Goal: Contribute content: Contribute content

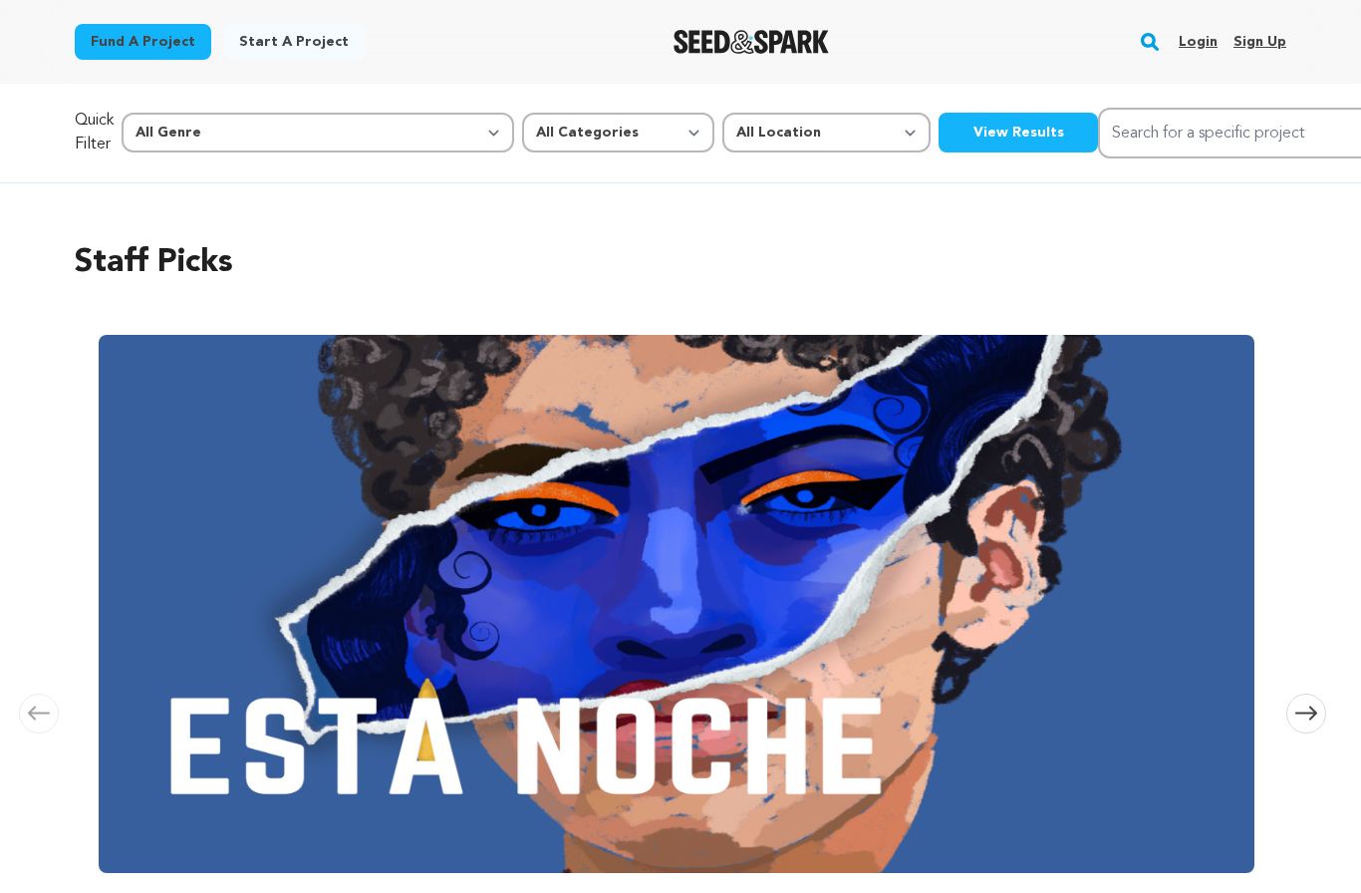
scroll to position [0, 1664]
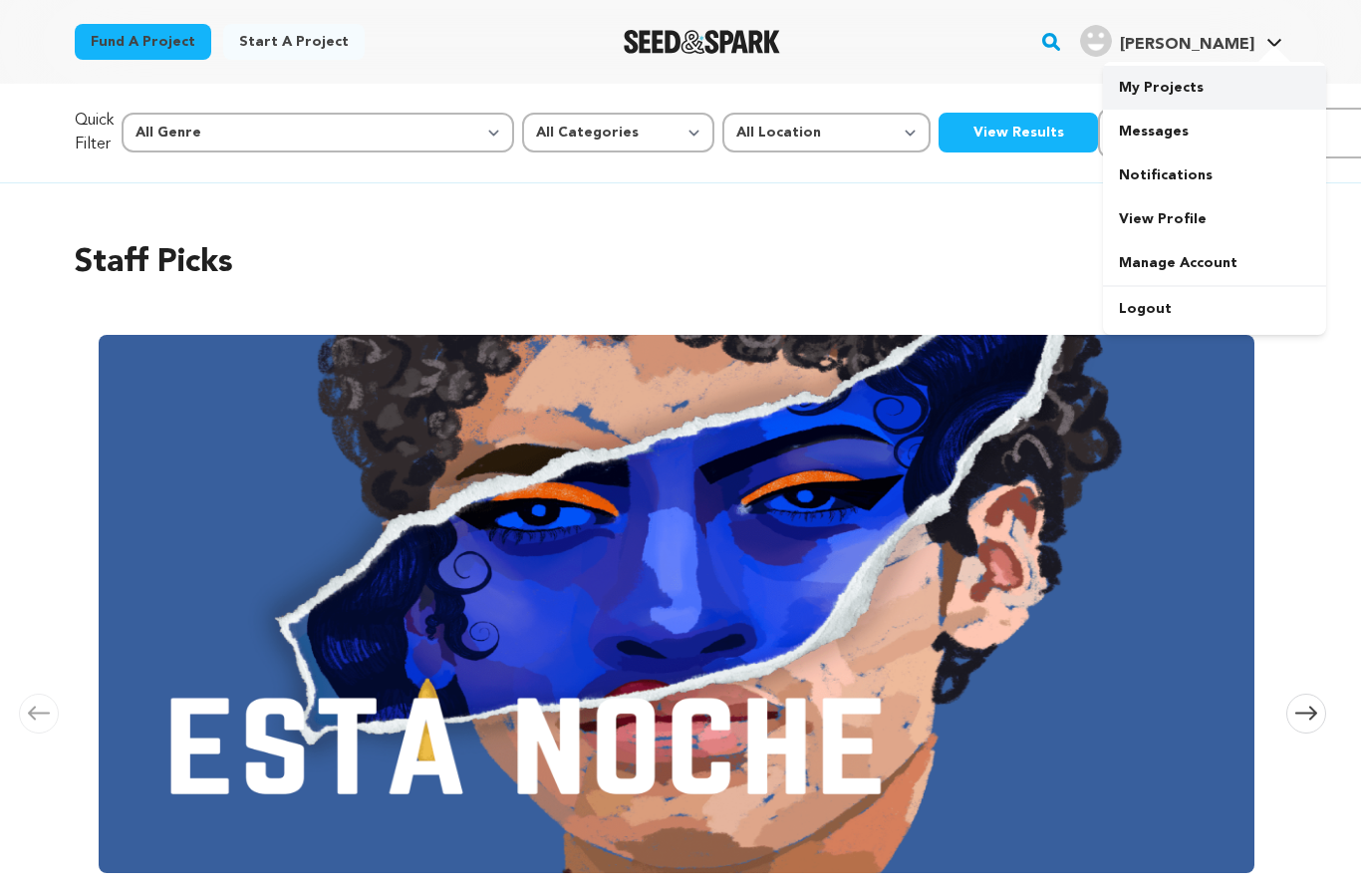
click at [1215, 84] on link "My Projects" at bounding box center [1214, 88] width 223 height 44
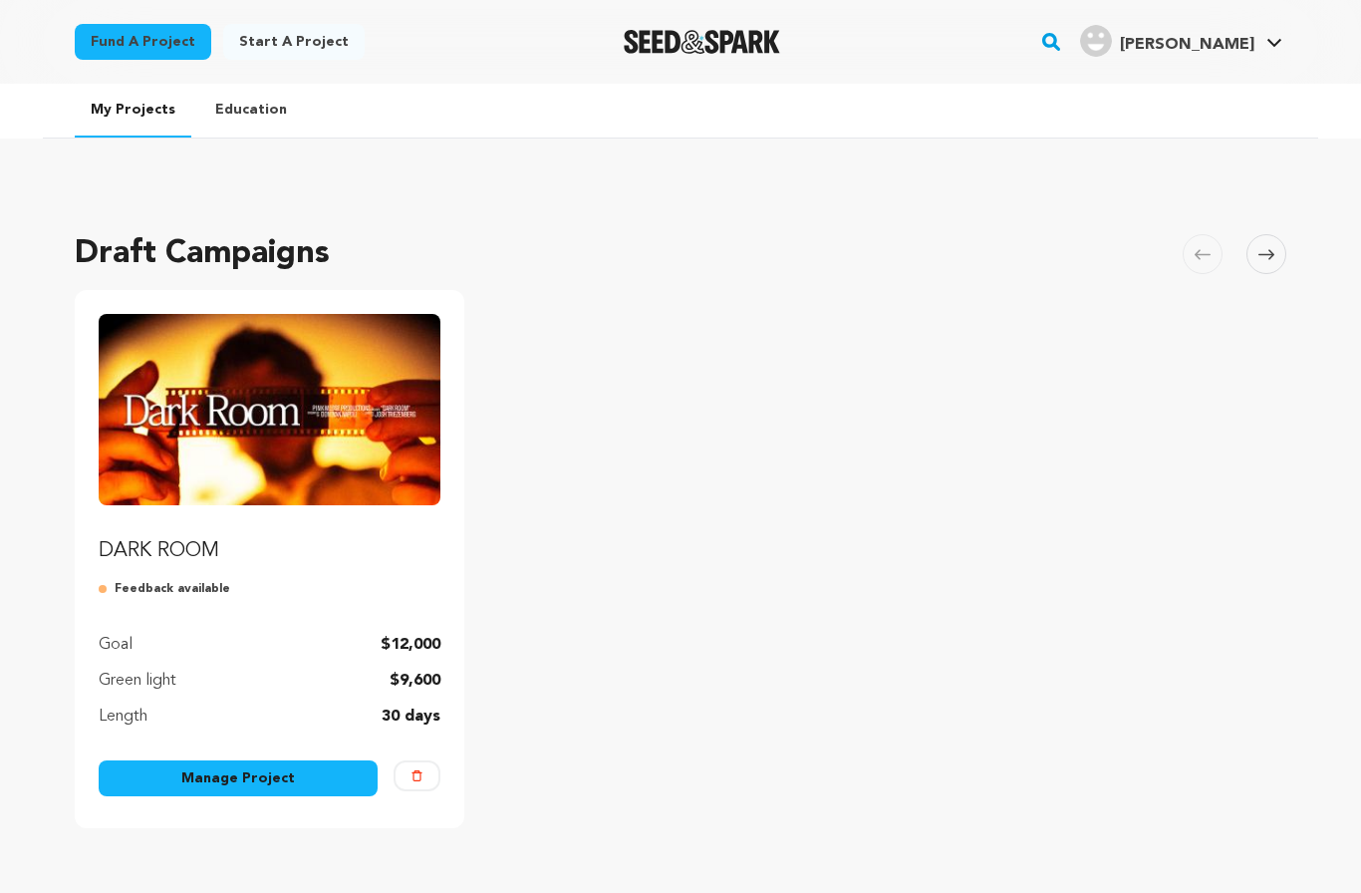
click at [338, 490] on img "Fund DARK ROOM" at bounding box center [270, 409] width 342 height 191
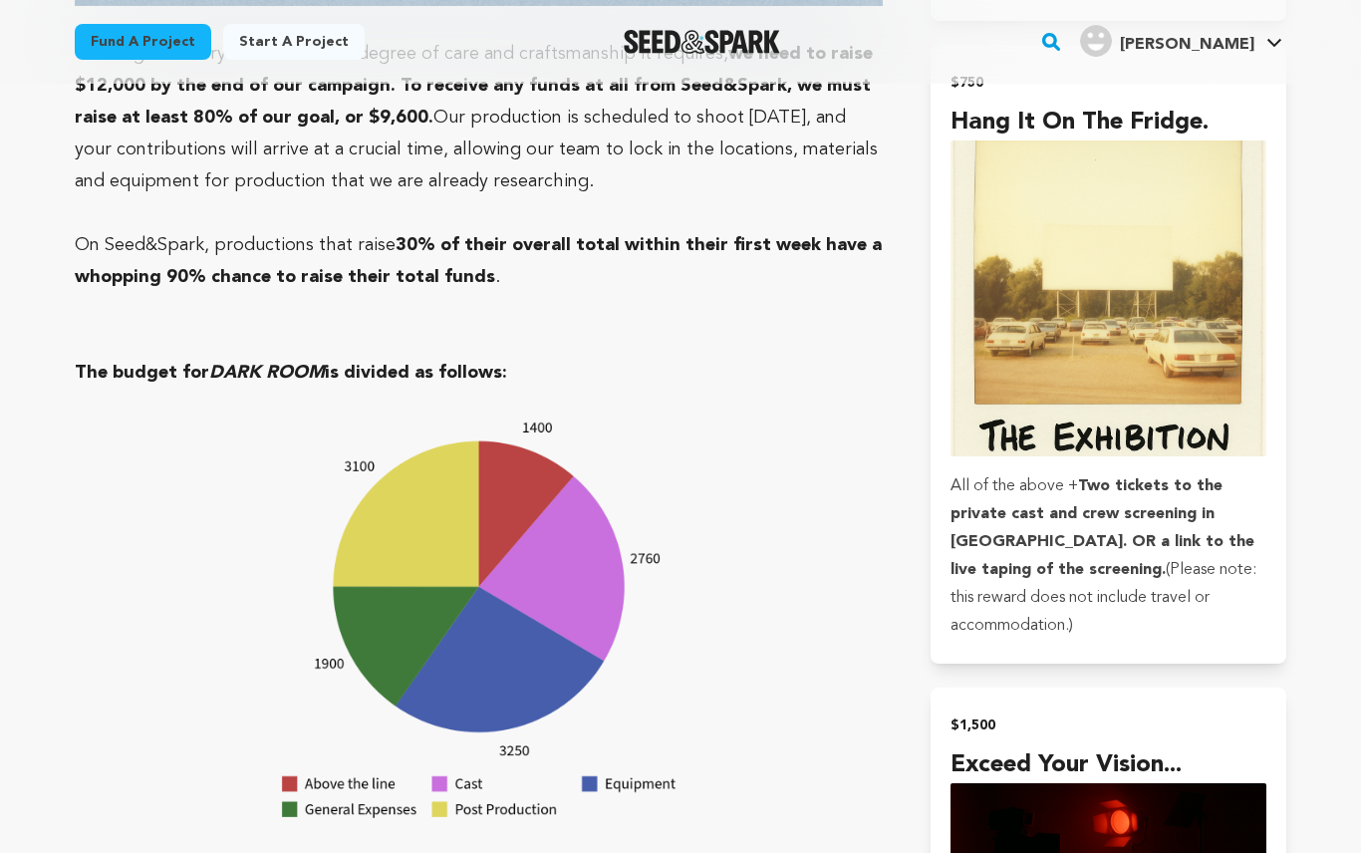
scroll to position [5871, 0]
click at [741, 31] on img "Seed&Spark Homepage" at bounding box center [702, 42] width 156 height 24
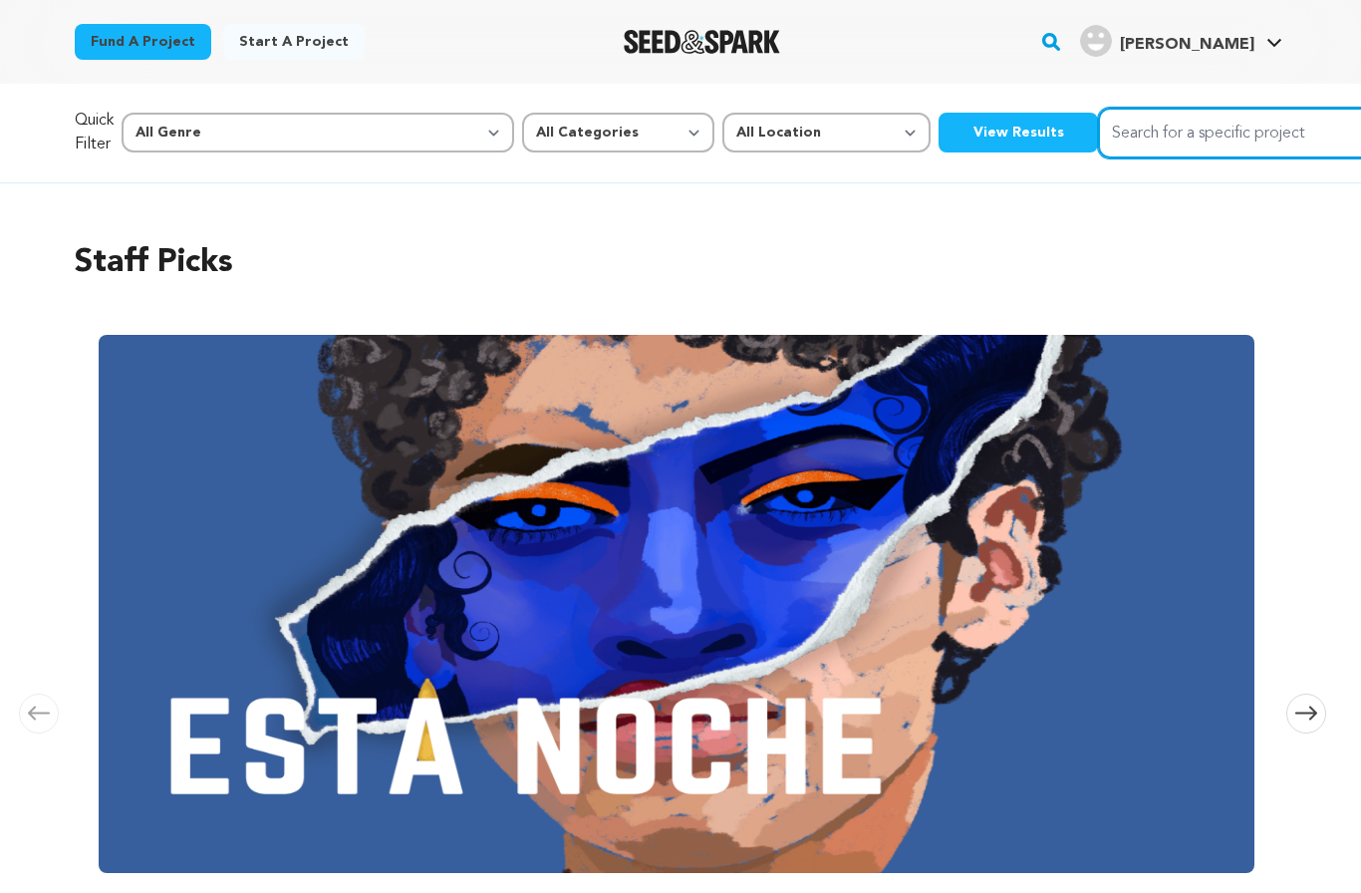
click at [1098, 138] on input "Search for a specific project" at bounding box center [1247, 133] width 299 height 51
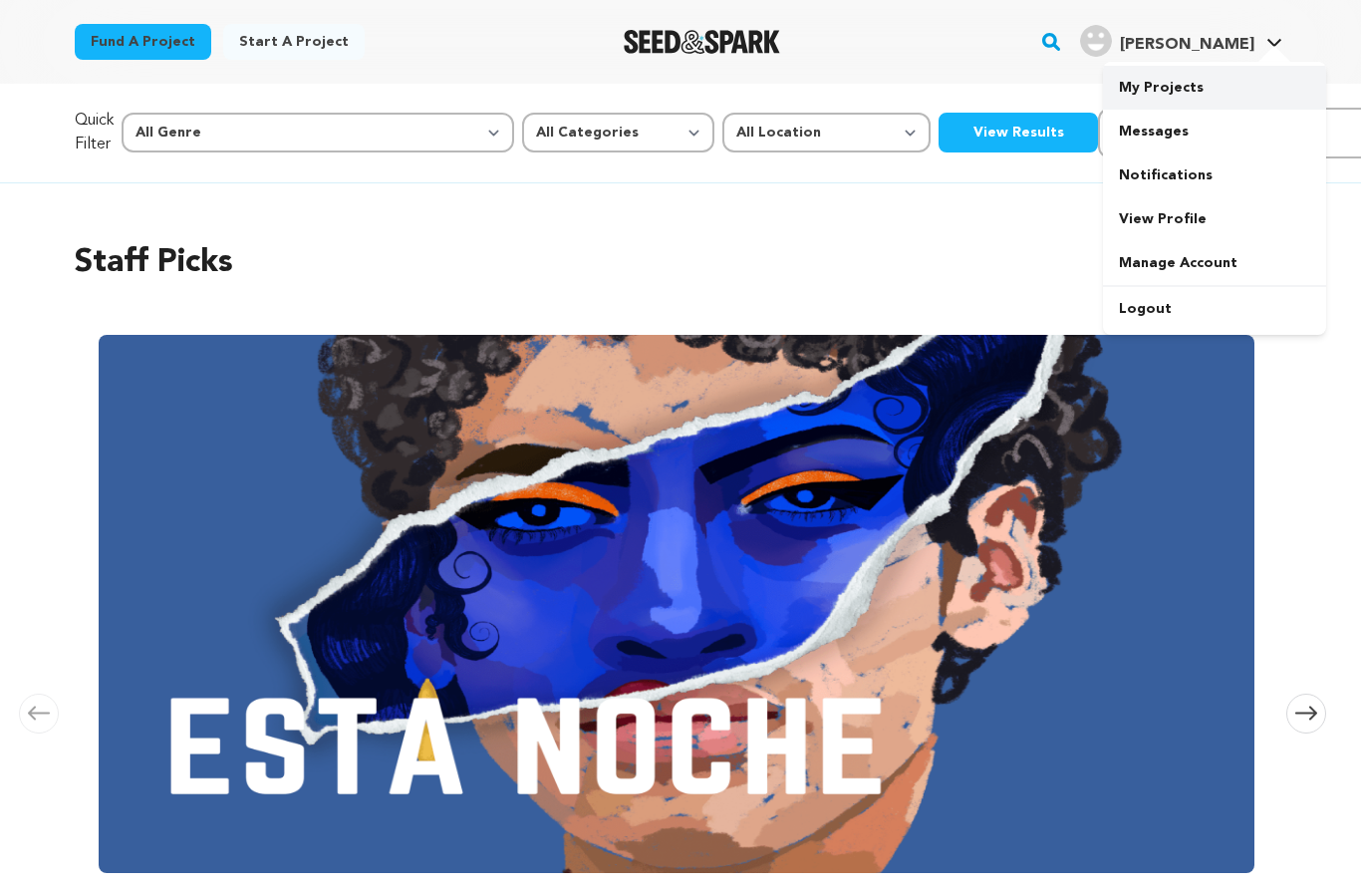
click at [1201, 96] on link "My Projects" at bounding box center [1214, 88] width 223 height 44
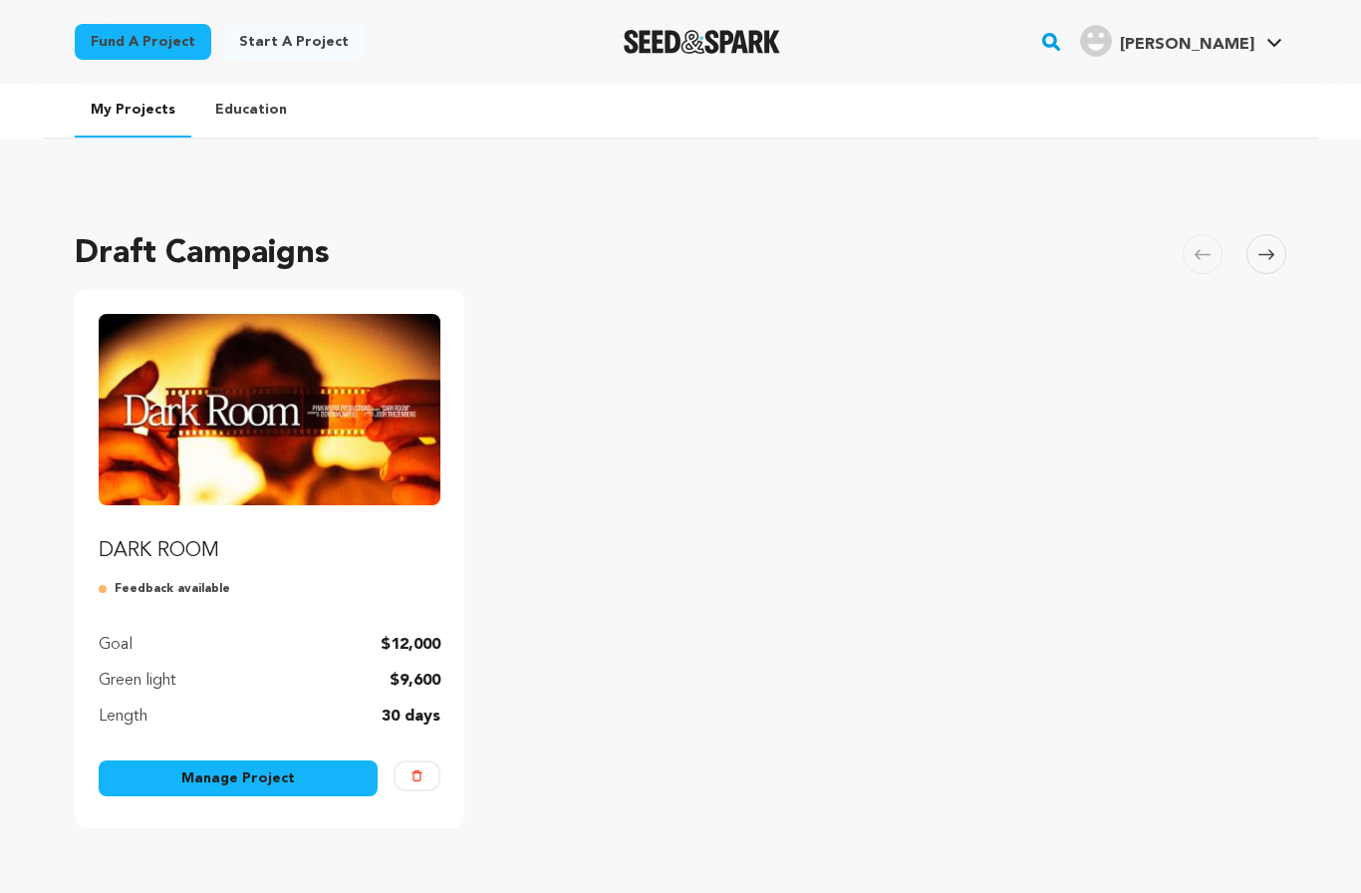
click at [312, 785] on link "Manage Project" at bounding box center [238, 778] width 279 height 36
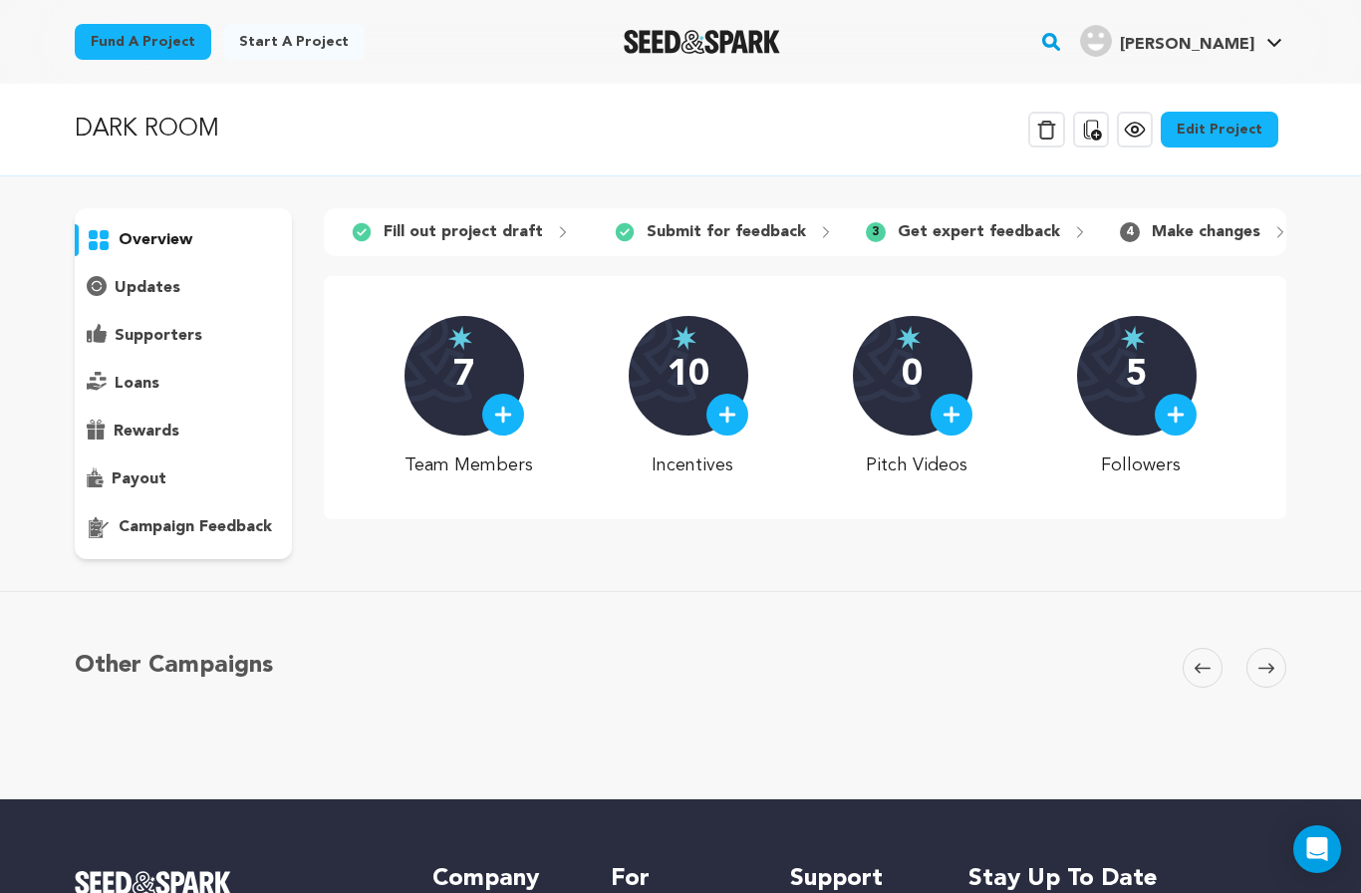
click at [262, 530] on p "campaign feedback" at bounding box center [195, 527] width 153 height 24
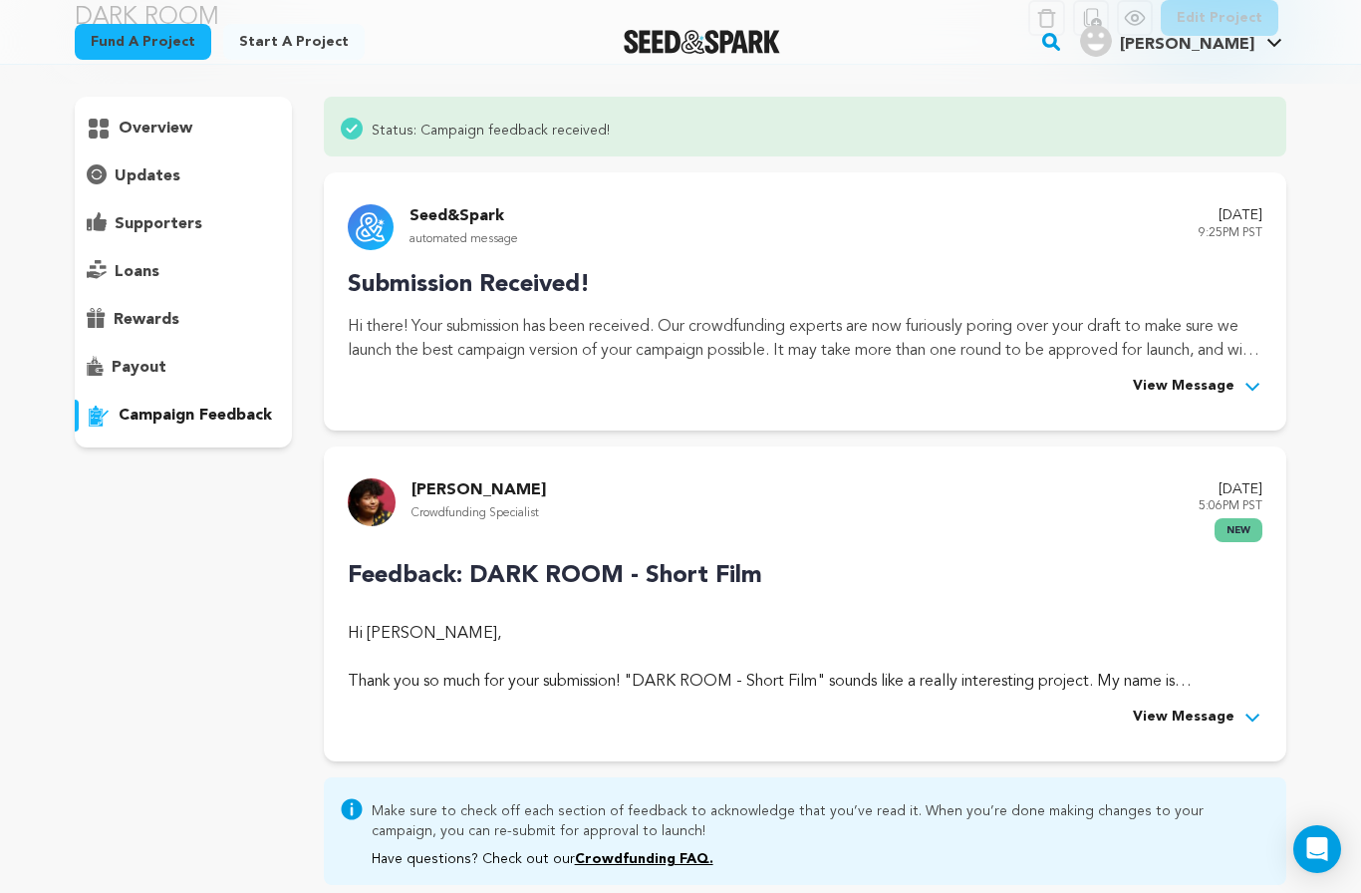
scroll to position [223, 0]
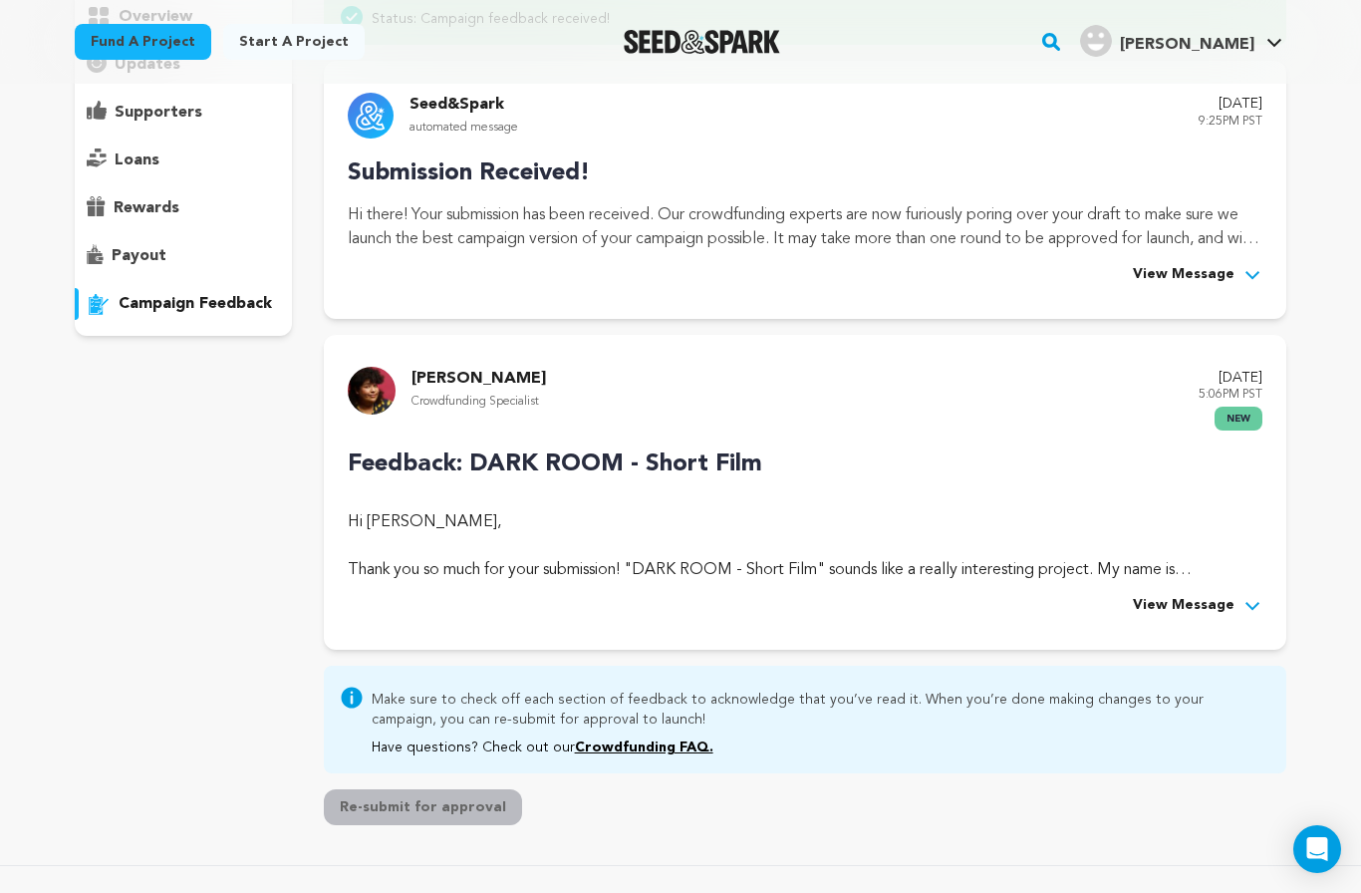
click at [1200, 594] on span "View Message" at bounding box center [1184, 606] width 102 height 24
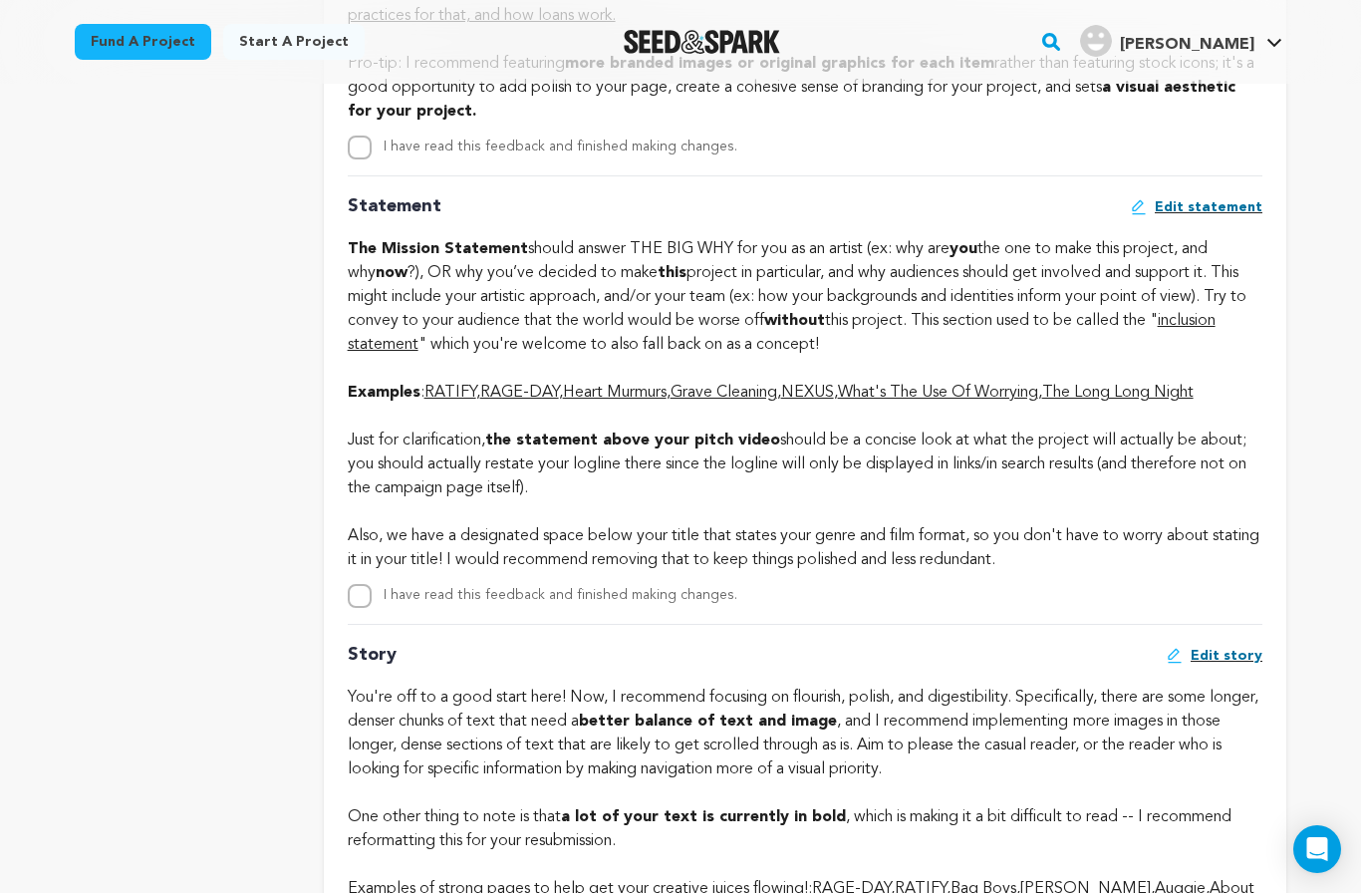
scroll to position [3659, 0]
click at [540, 400] on link "RAGE-DAY" at bounding box center [519, 392] width 79 height 16
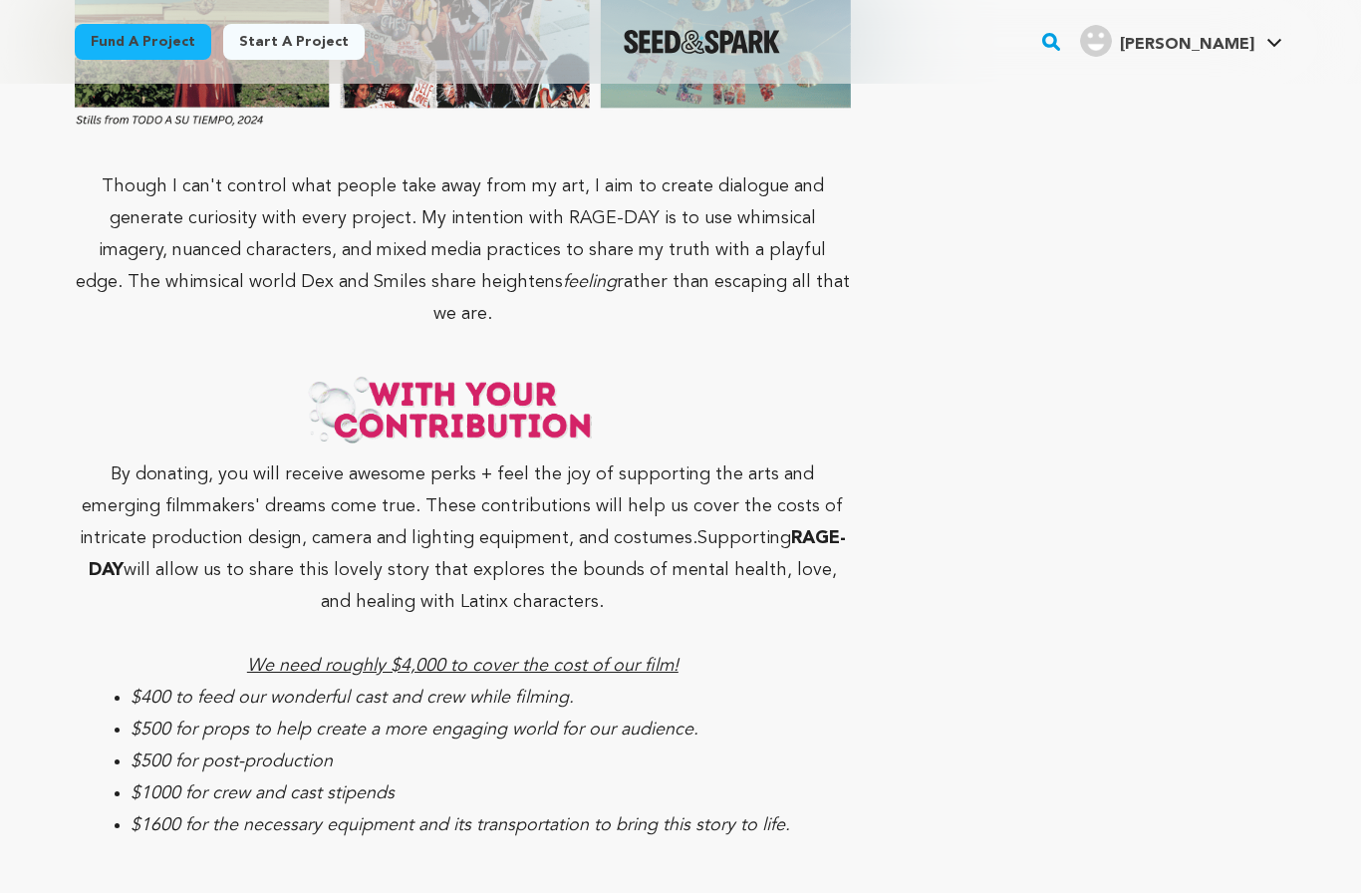
scroll to position [7143, 0]
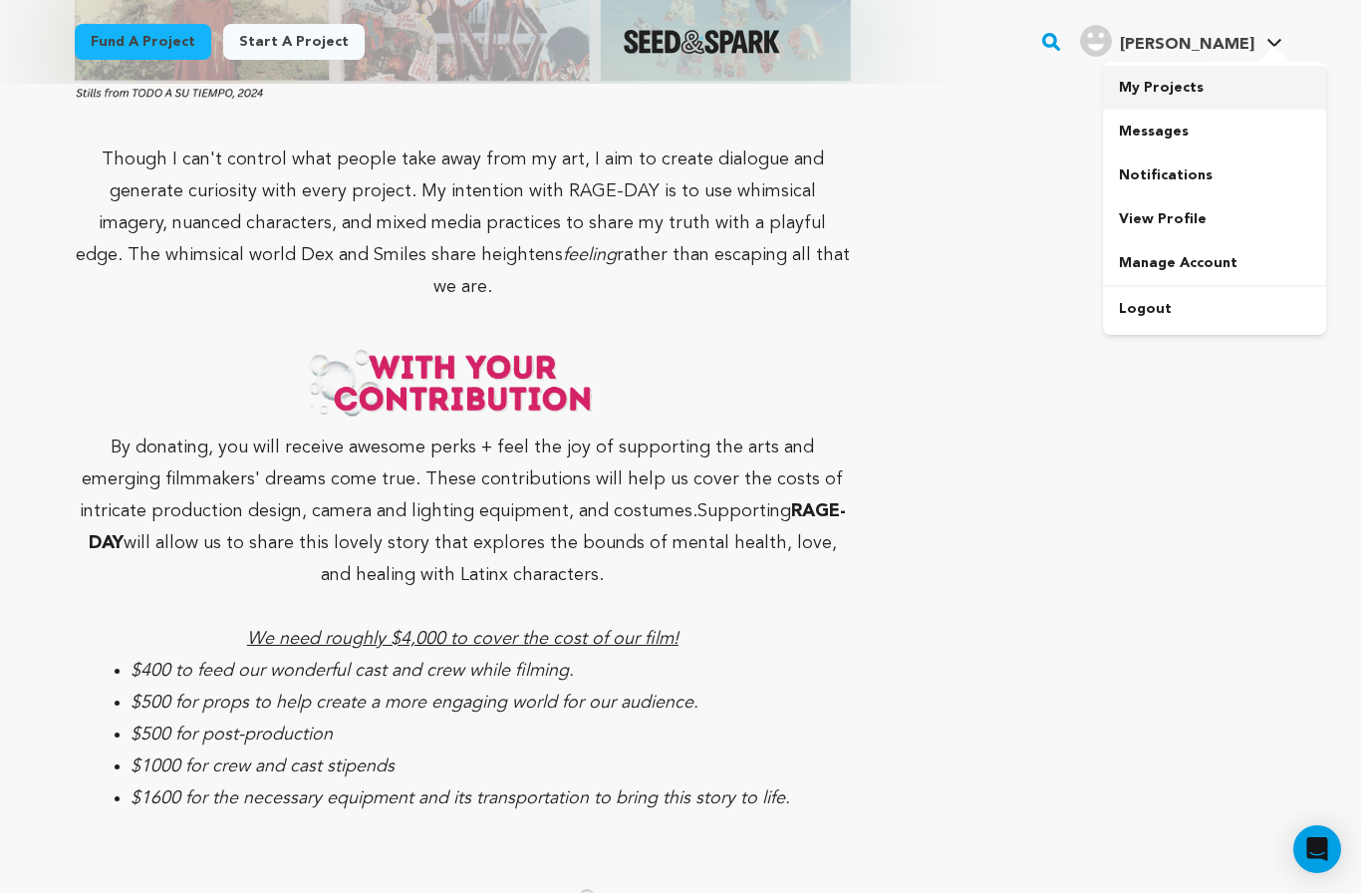
click at [1198, 84] on link "My Projects" at bounding box center [1214, 88] width 223 height 44
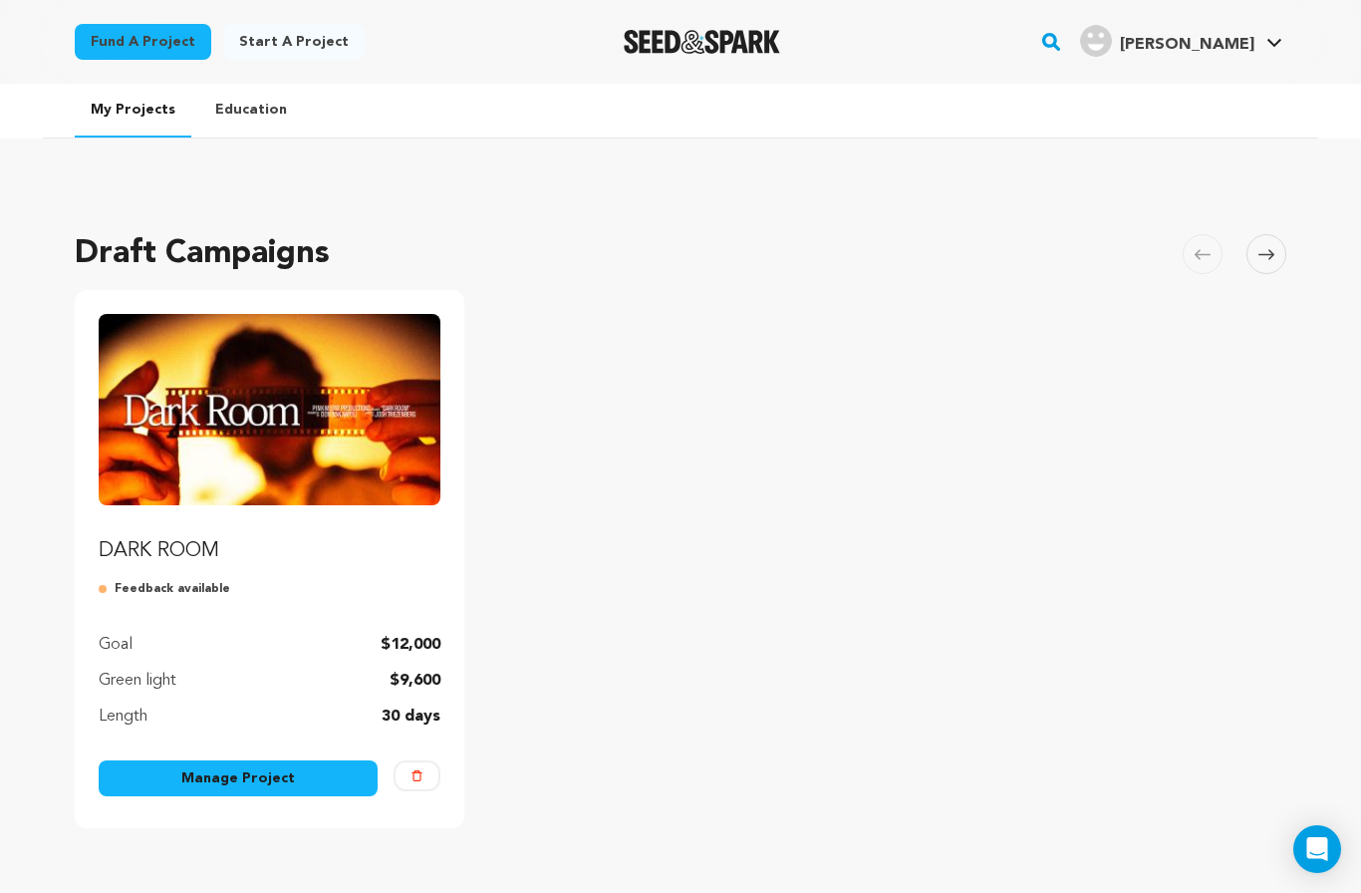
click at [233, 771] on link "Manage Project" at bounding box center [238, 778] width 279 height 36
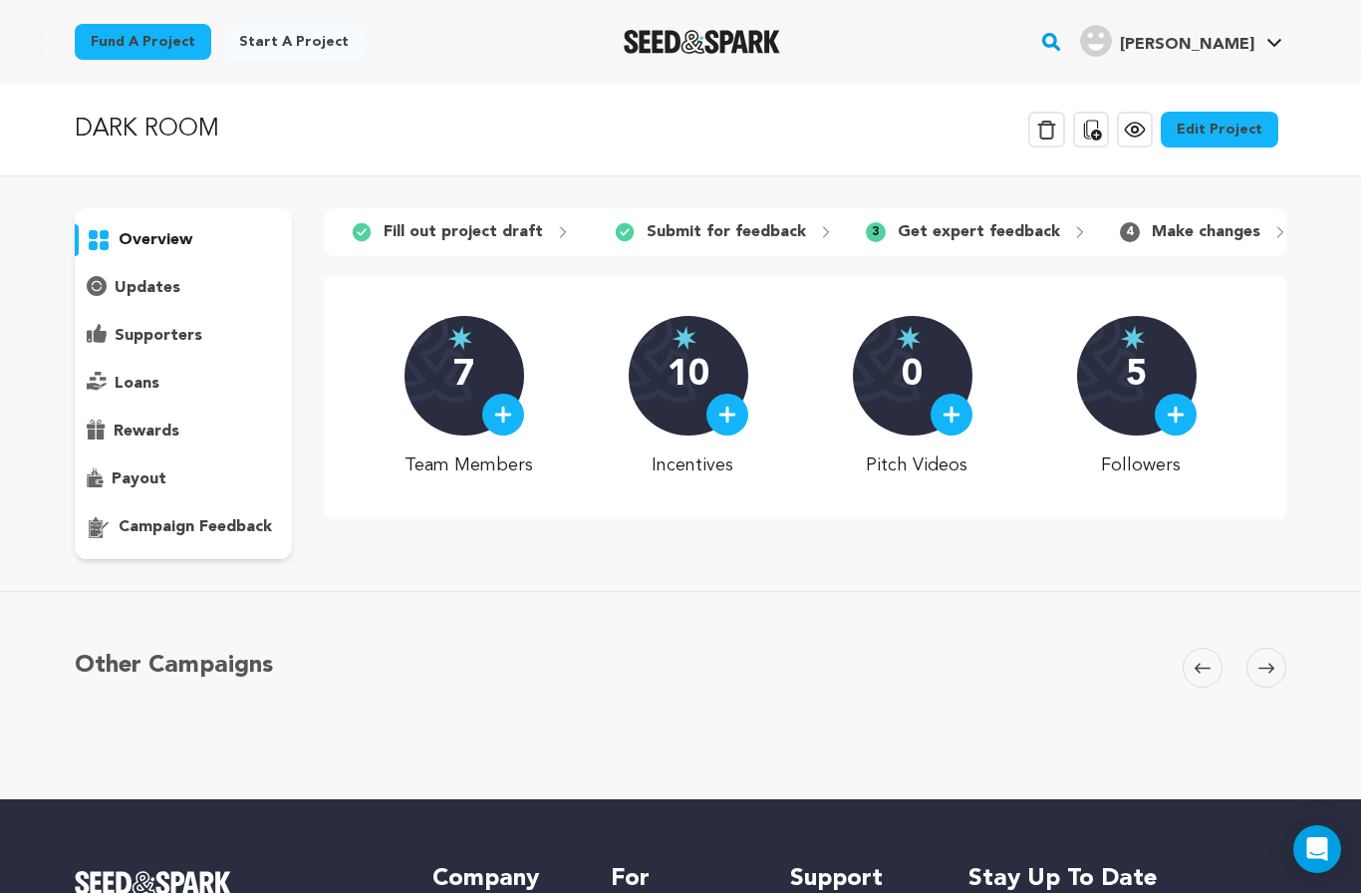
click at [1239, 127] on link "Edit Project" at bounding box center [1220, 130] width 118 height 36
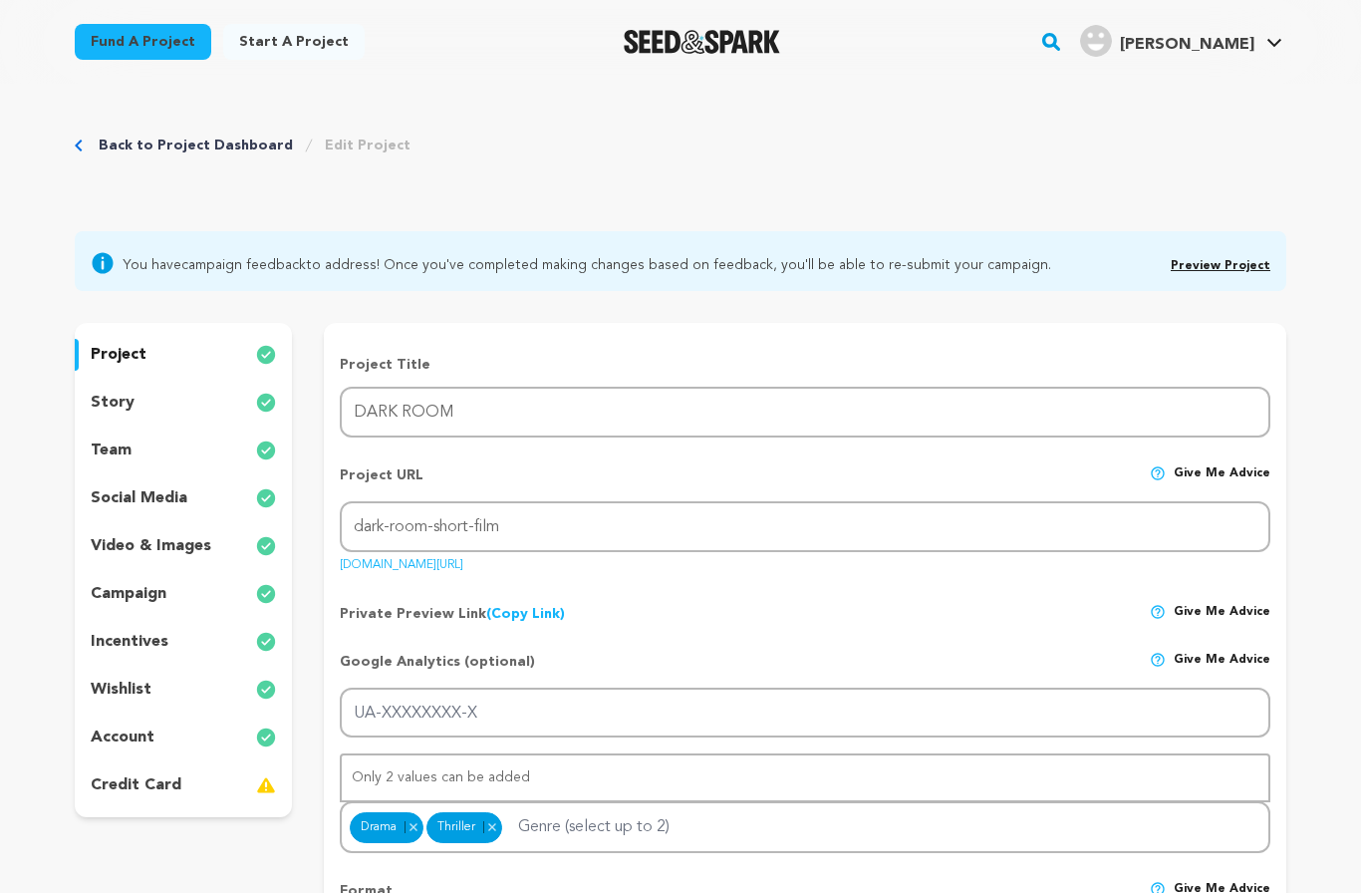
click at [217, 393] on div "story" at bounding box center [183, 403] width 217 height 32
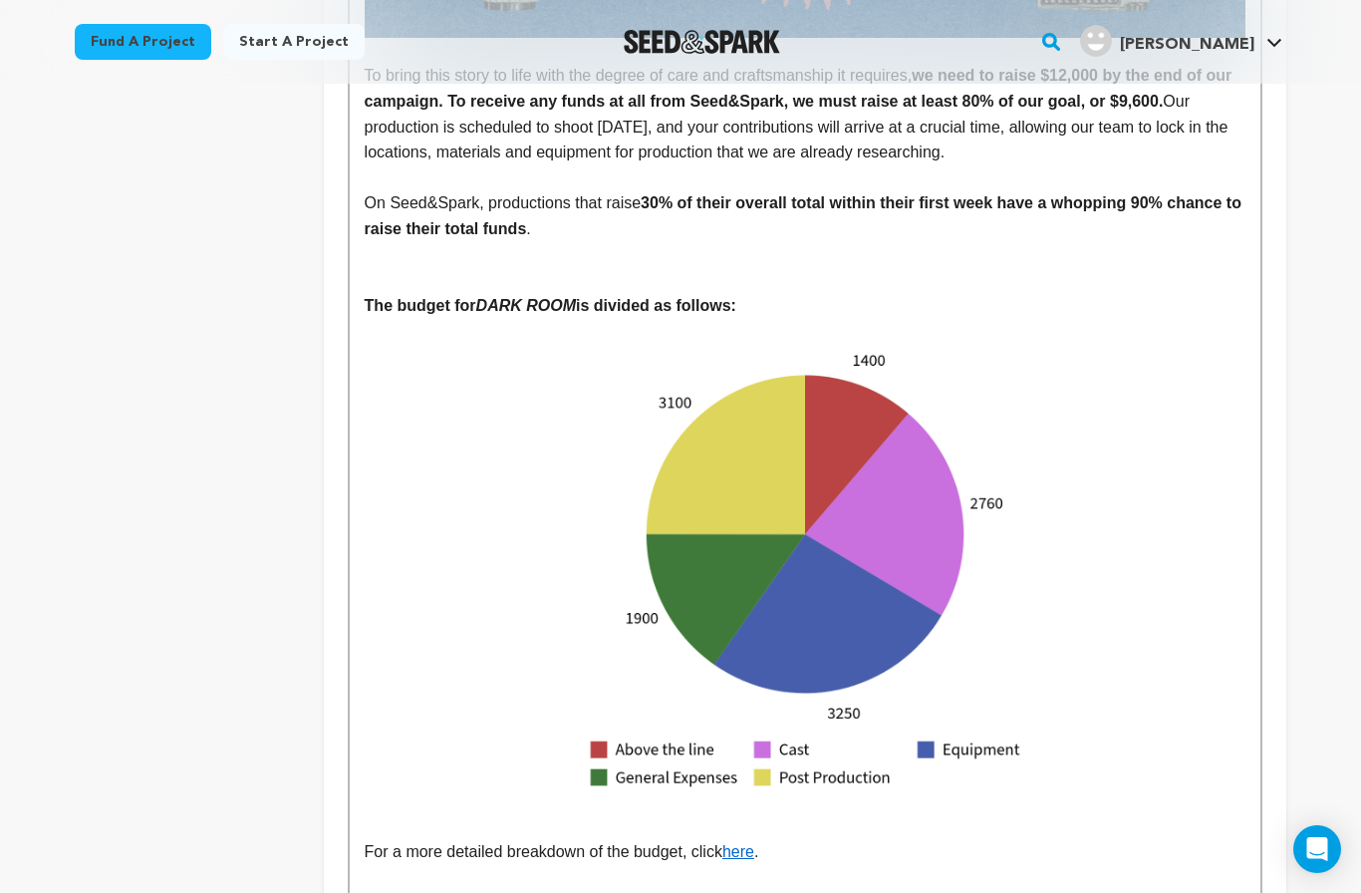
click at [876, 461] on img at bounding box center [805, 565] width 881 height 495
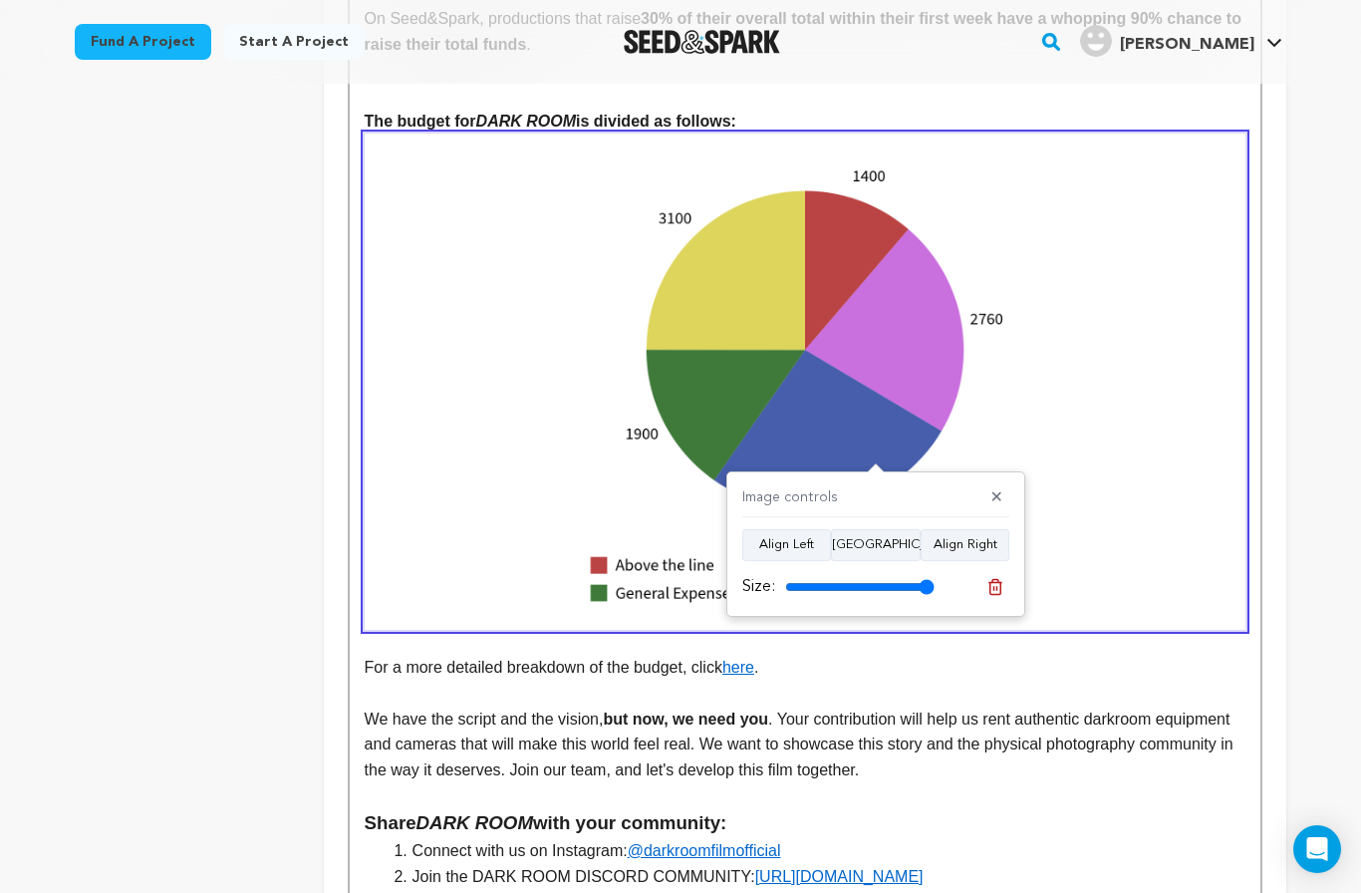
scroll to position [4844, 0]
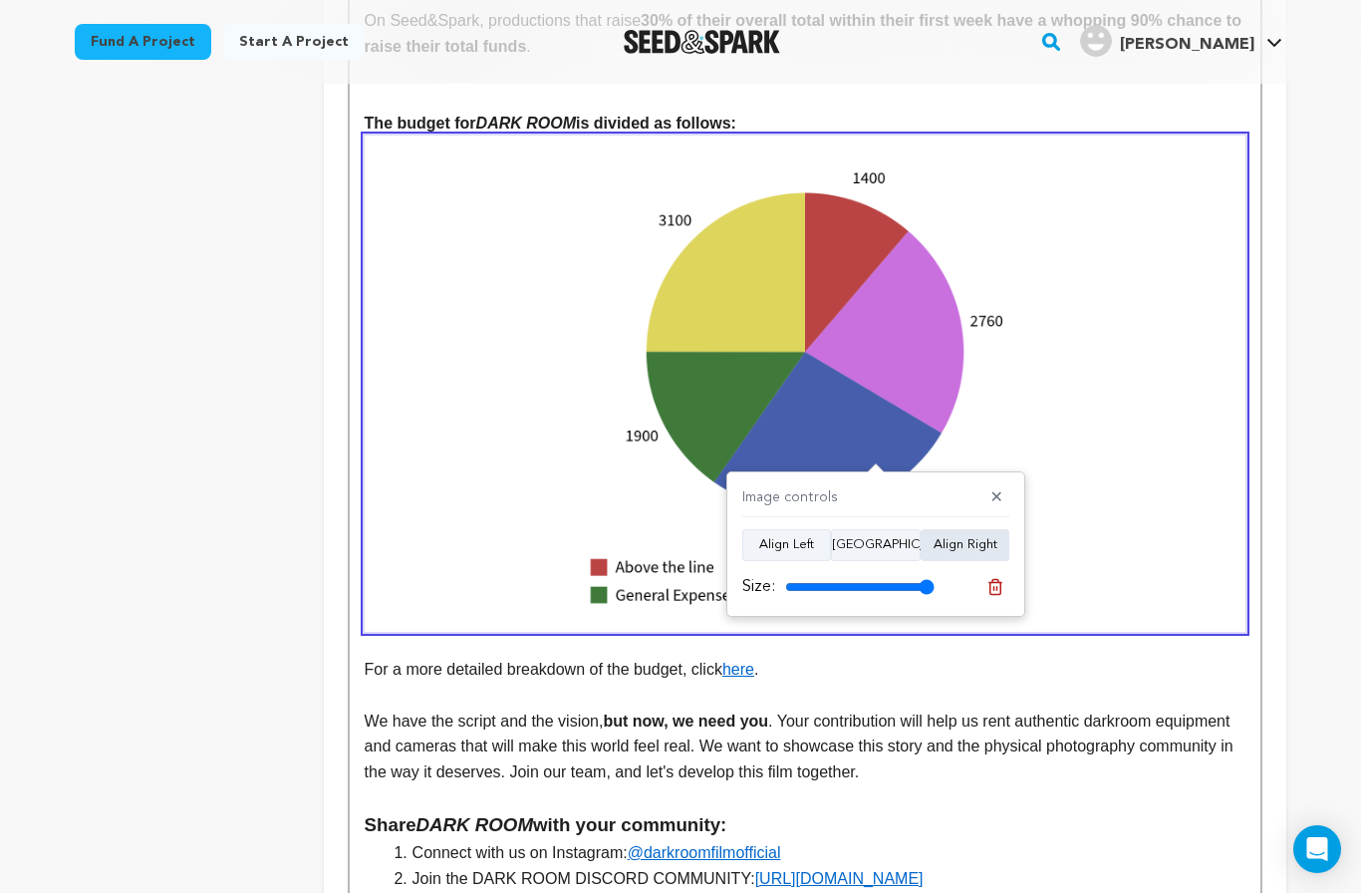
click at [998, 529] on button "Align Right" at bounding box center [965, 545] width 89 height 32
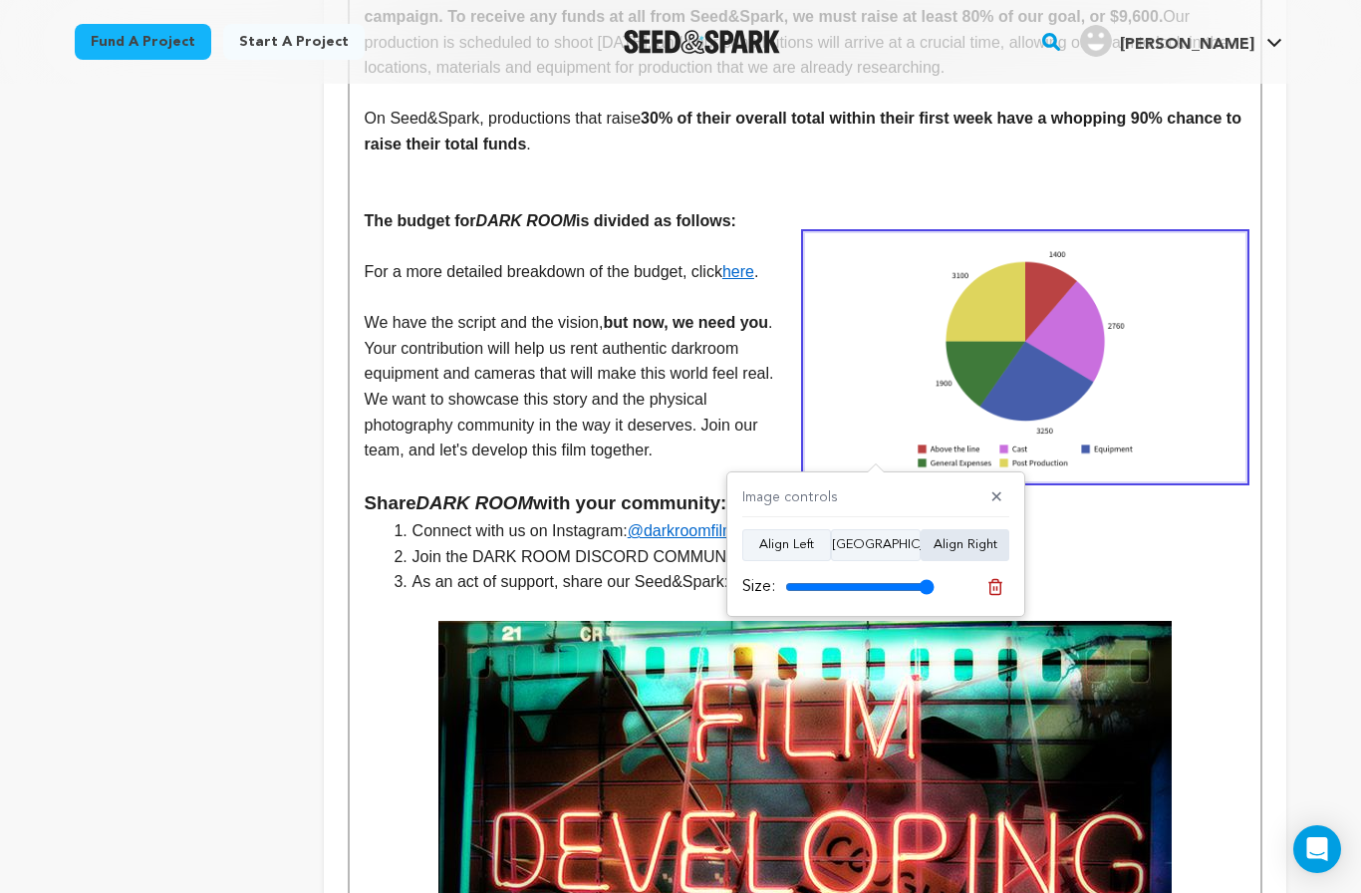
scroll to position [4643, 0]
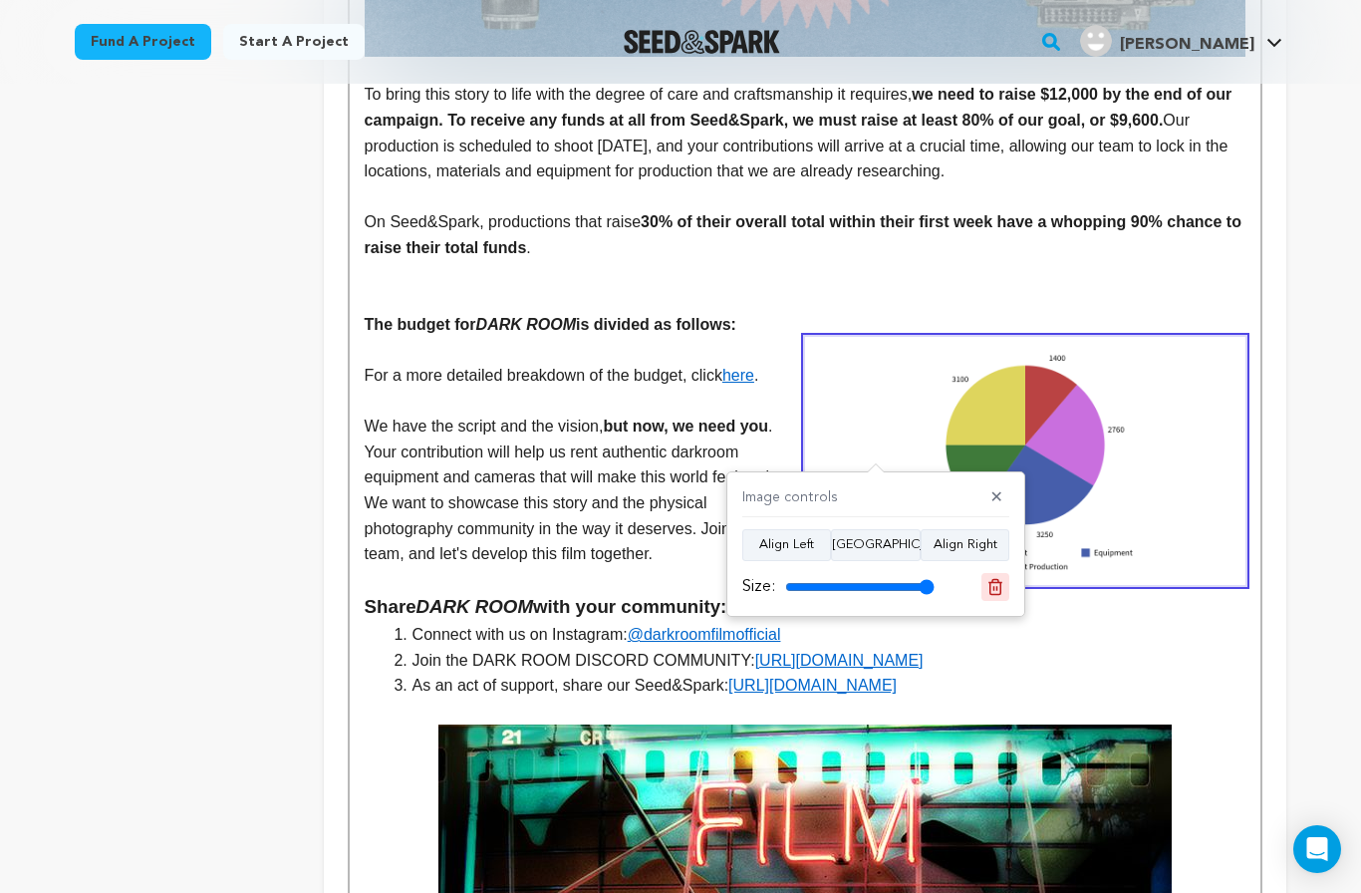
click at [992, 592] on icon at bounding box center [996, 587] width 18 height 18
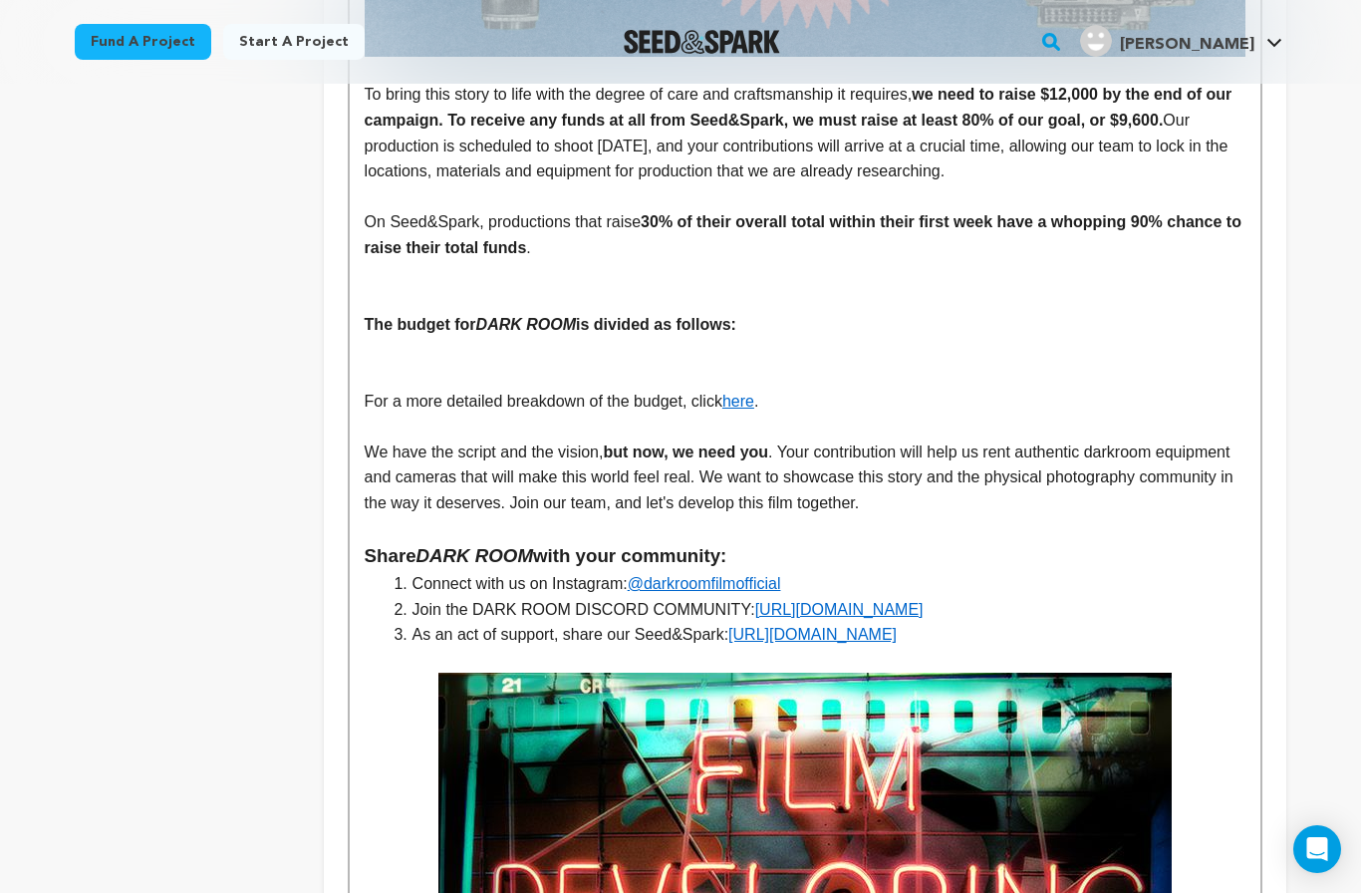
click at [762, 337] on p at bounding box center [805, 350] width 881 height 26
click at [600, 363] on p at bounding box center [805, 376] width 881 height 26
click at [758, 312] on p "The budget for DARK ROOM is divided as follows:" at bounding box center [805, 325] width 881 height 26
click at [696, 337] on p at bounding box center [805, 350] width 881 height 26
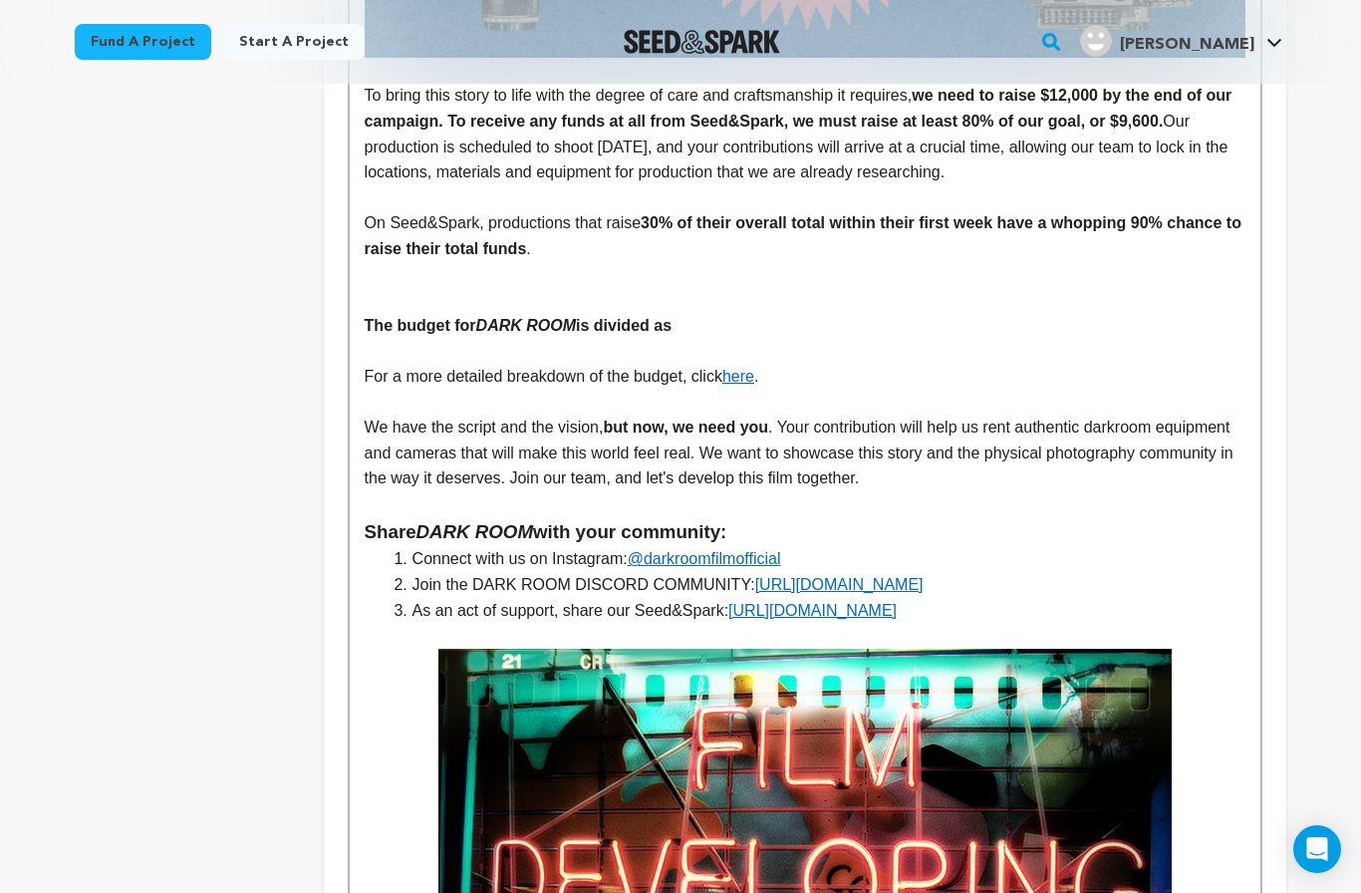
click at [866, 287] on p at bounding box center [805, 300] width 881 height 26
click at [741, 313] on p "The budget for DARK ROOM is divided as" at bounding box center [805, 326] width 881 height 26
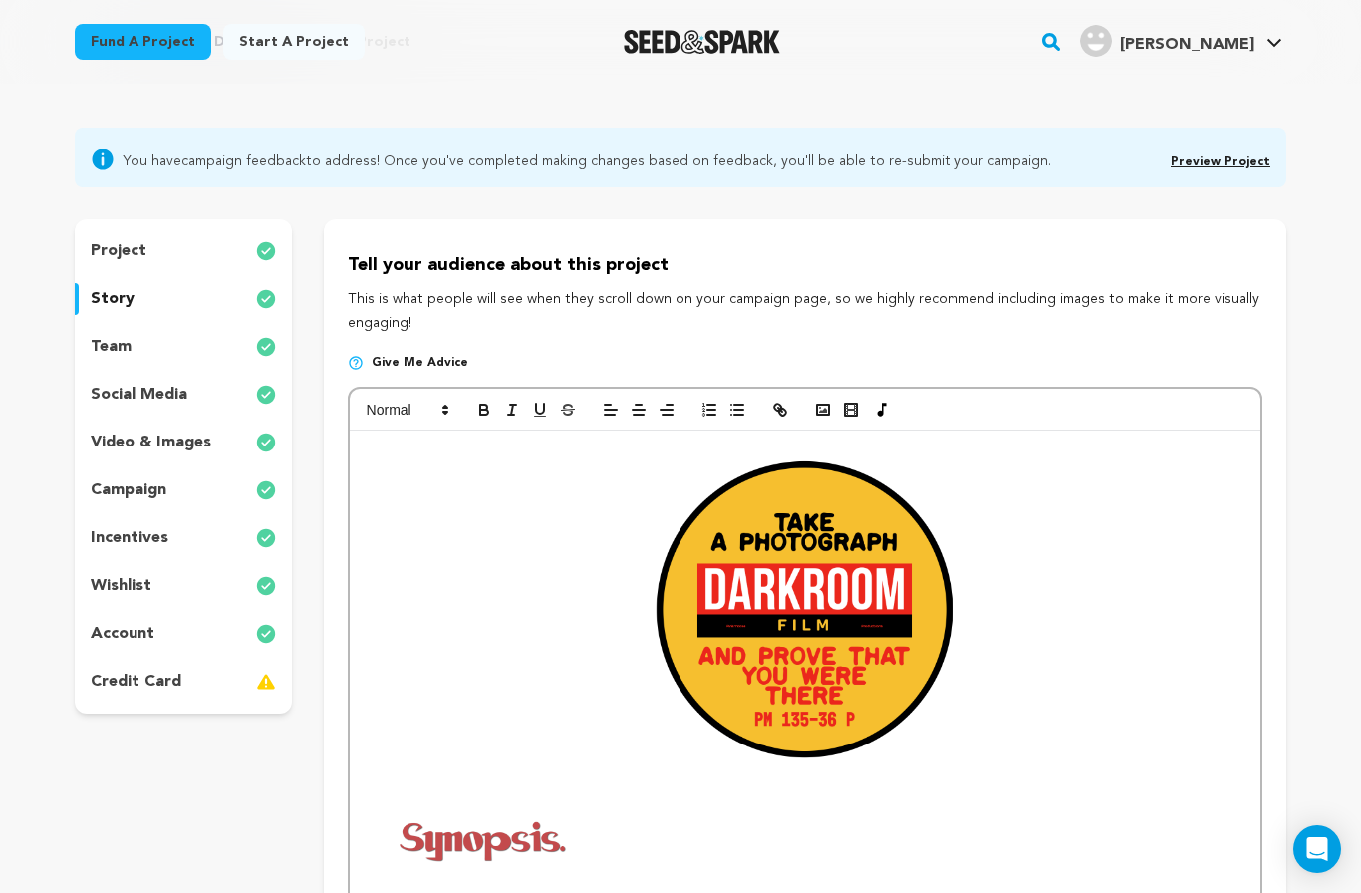
scroll to position [0, 0]
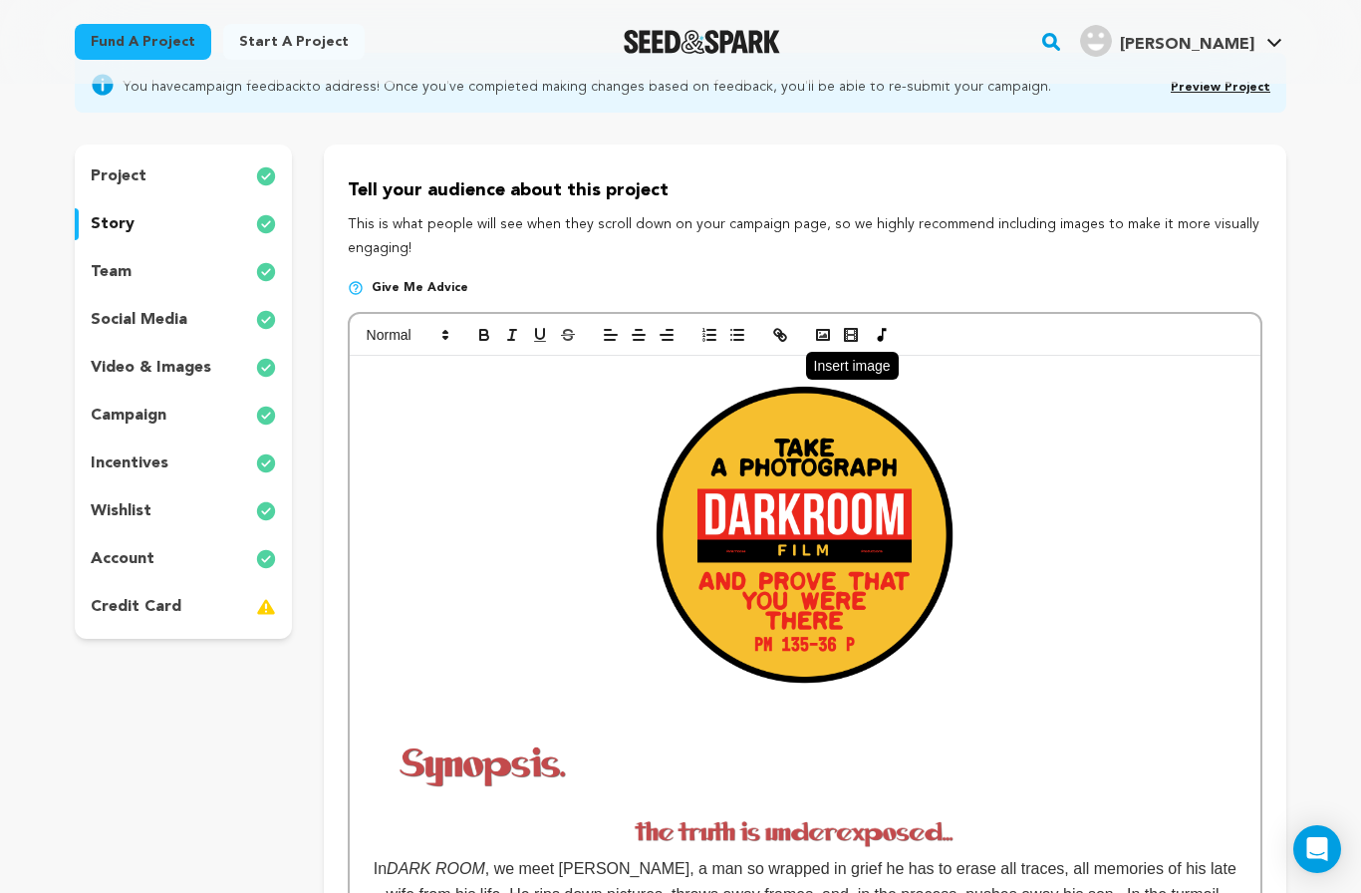
click at [823, 338] on rect "button" at bounding box center [823, 335] width 12 height 10
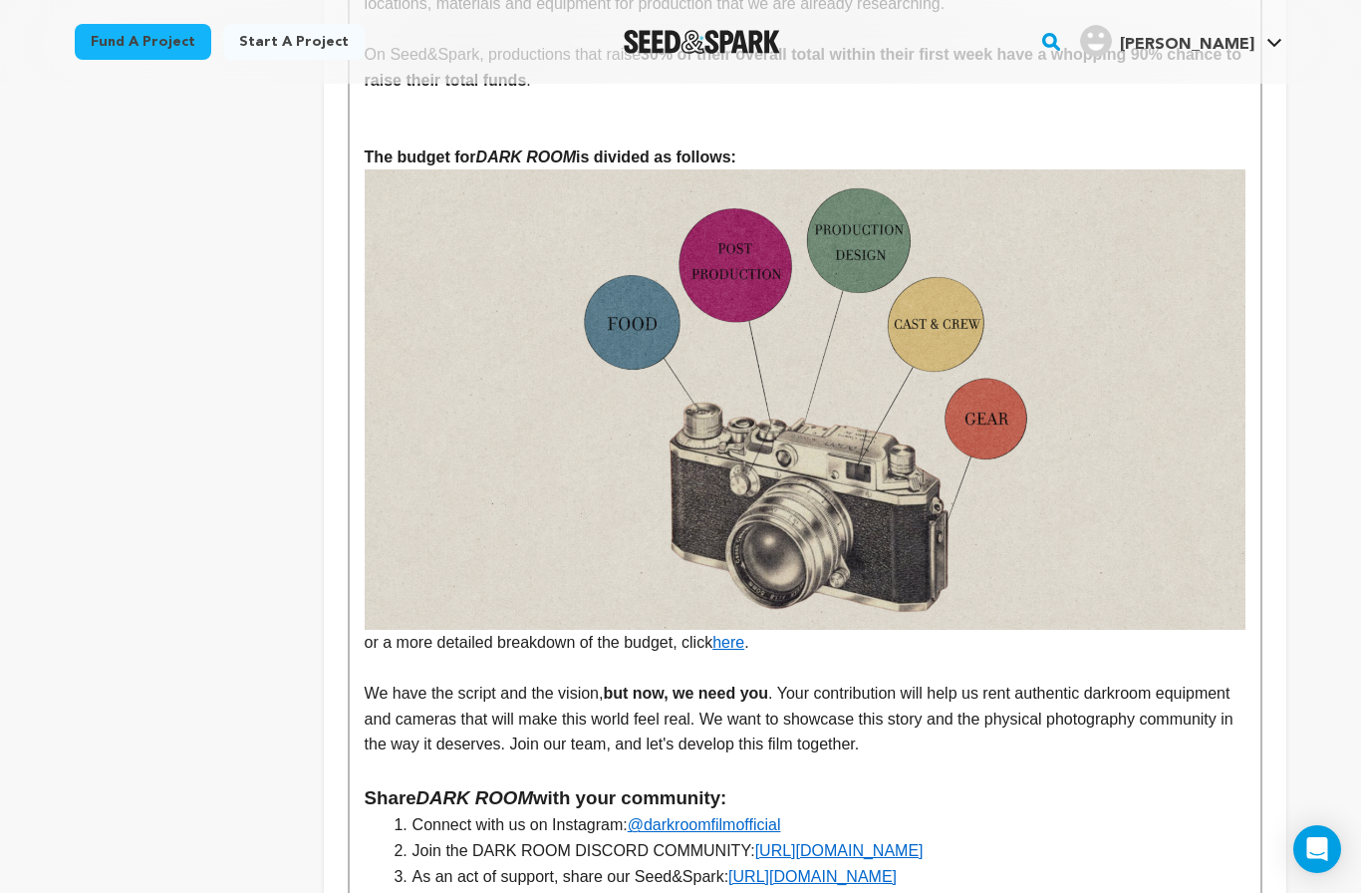
scroll to position [4816, 0]
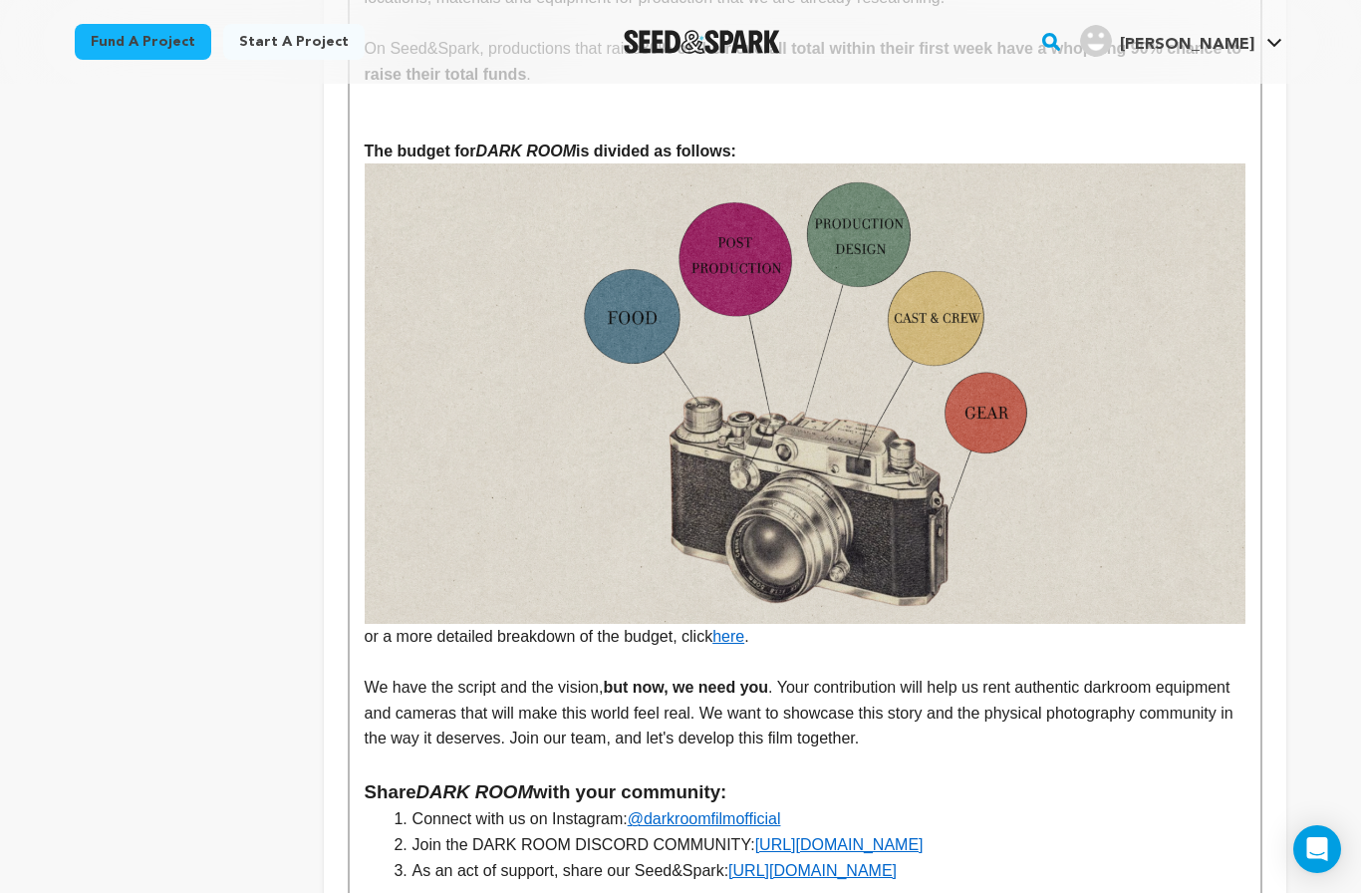
click at [369, 552] on p "or a more detailed breakdown of the budget, click here ." at bounding box center [805, 405] width 881 height 485
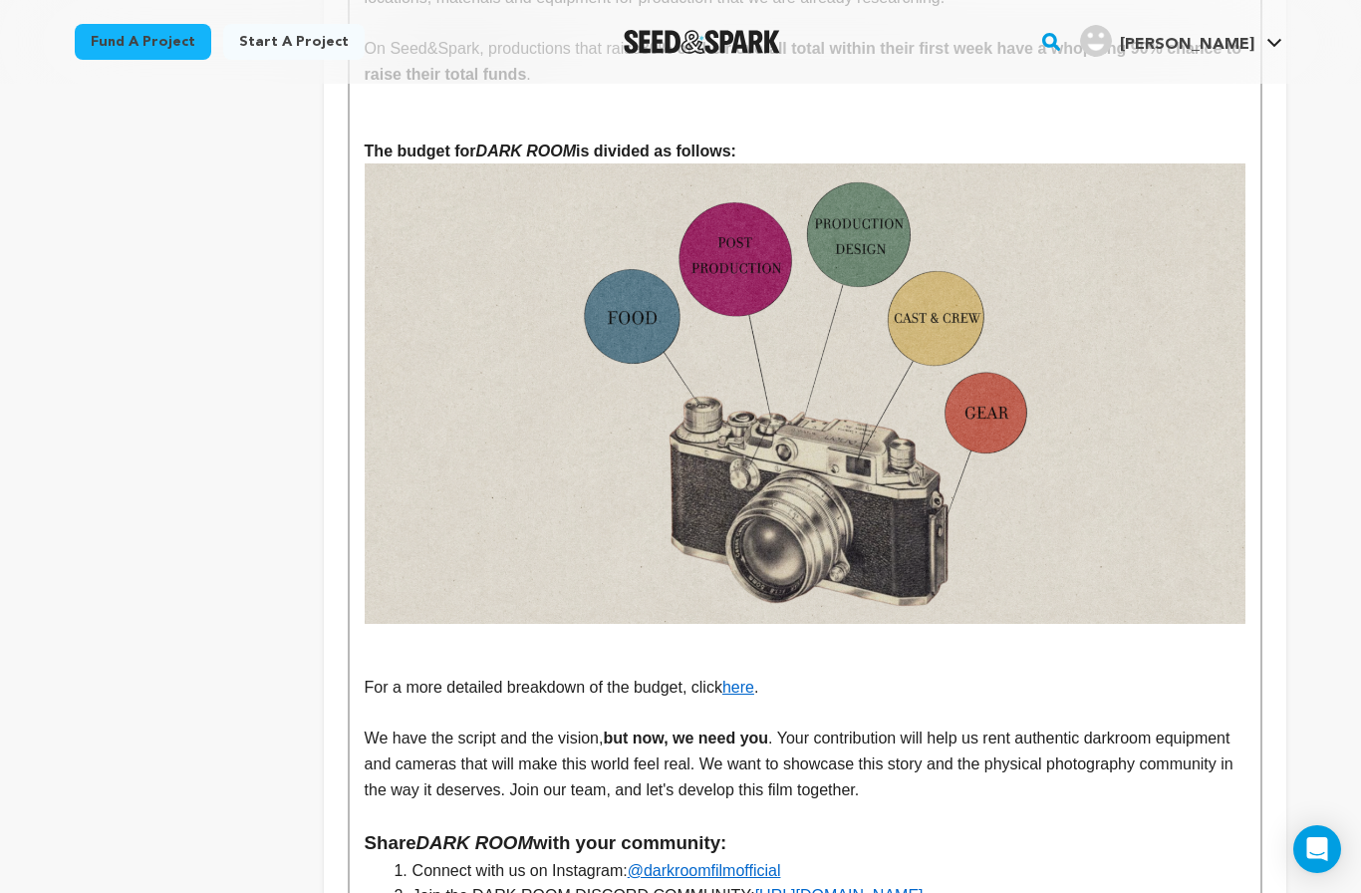
click at [393, 624] on p at bounding box center [805, 637] width 881 height 26
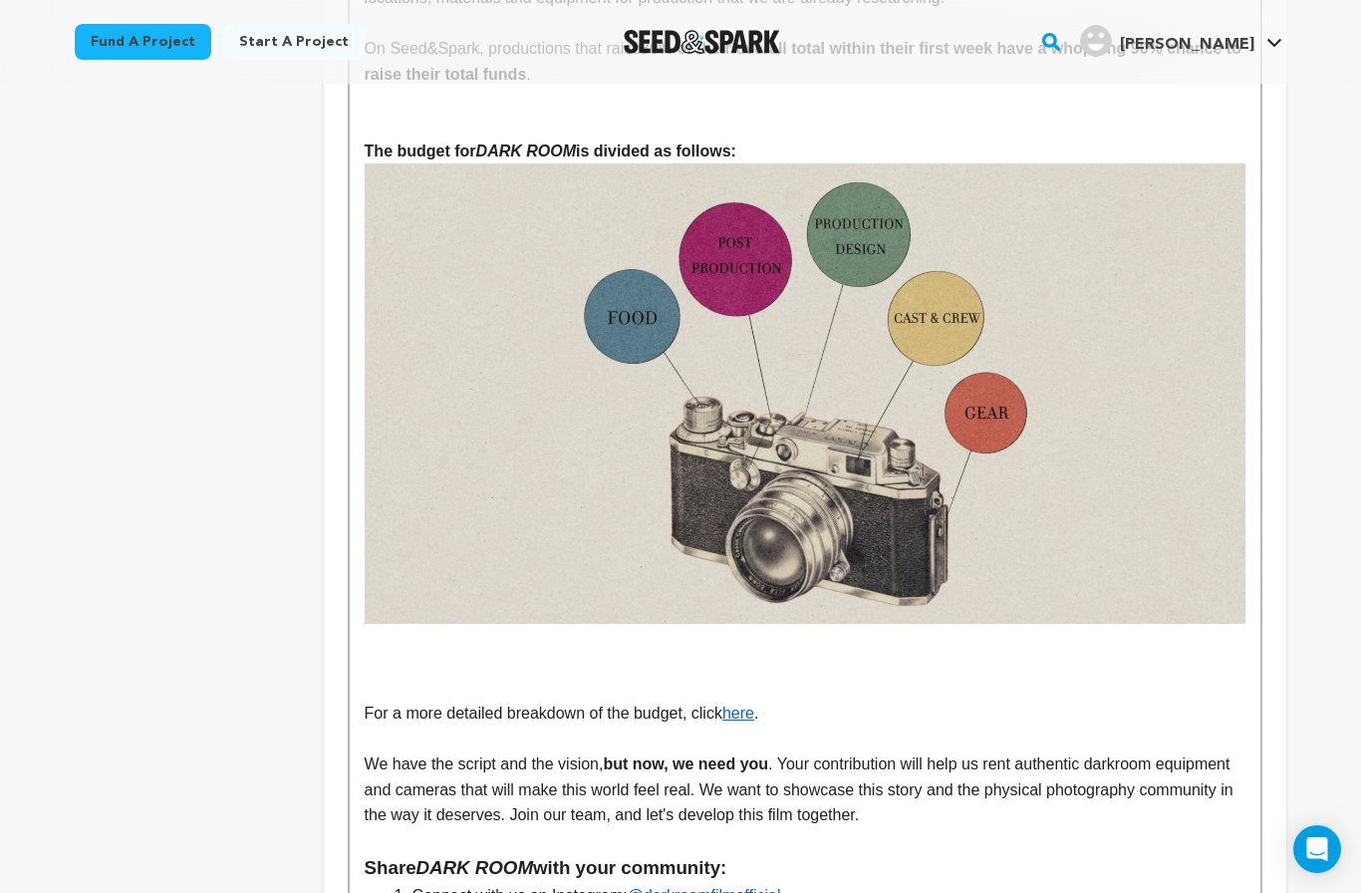
click at [878, 675] on p at bounding box center [805, 688] width 881 height 26
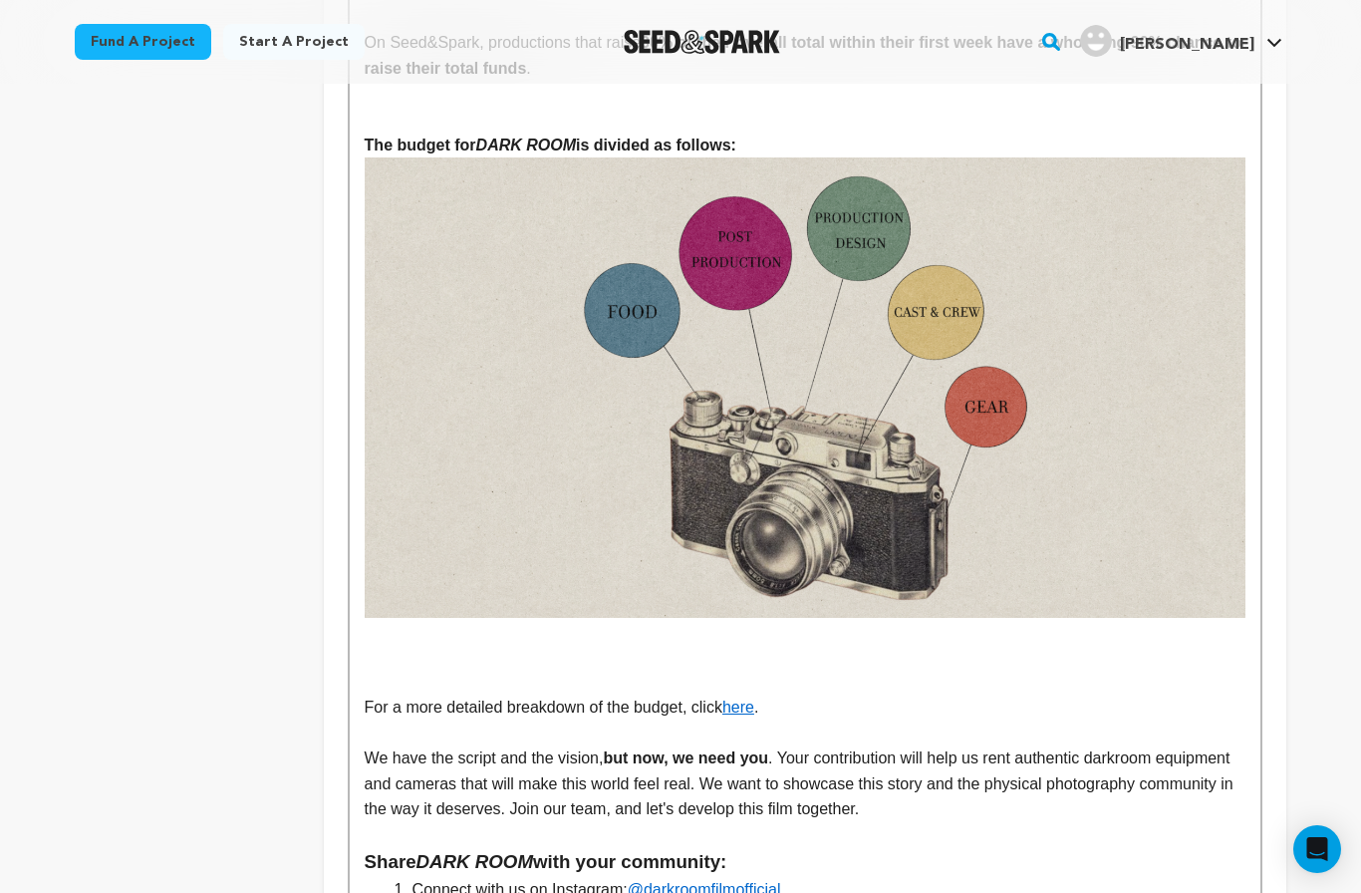
click at [904, 618] on p at bounding box center [805, 631] width 881 height 26
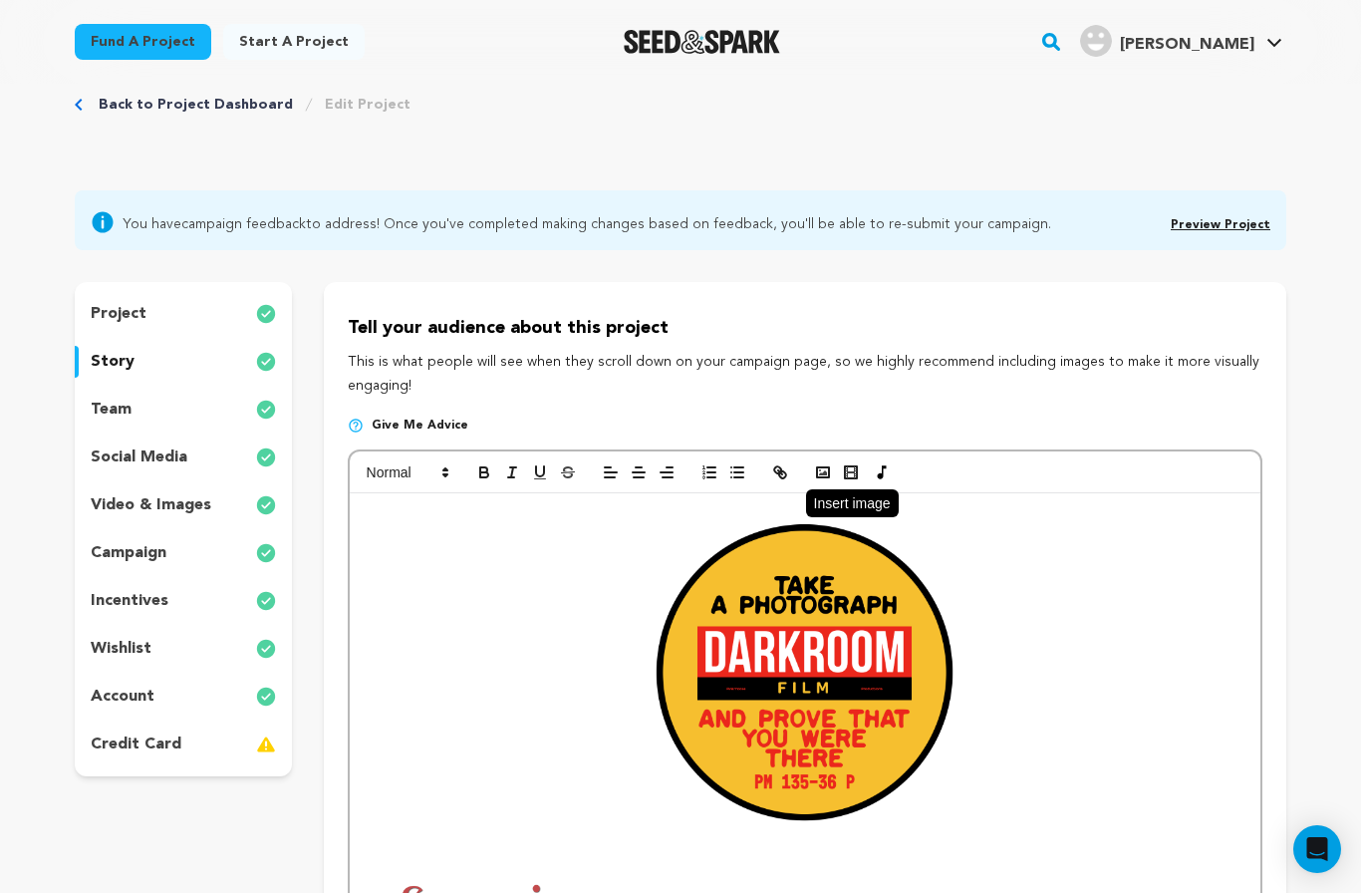
click at [820, 475] on rect "button" at bounding box center [823, 472] width 12 height 10
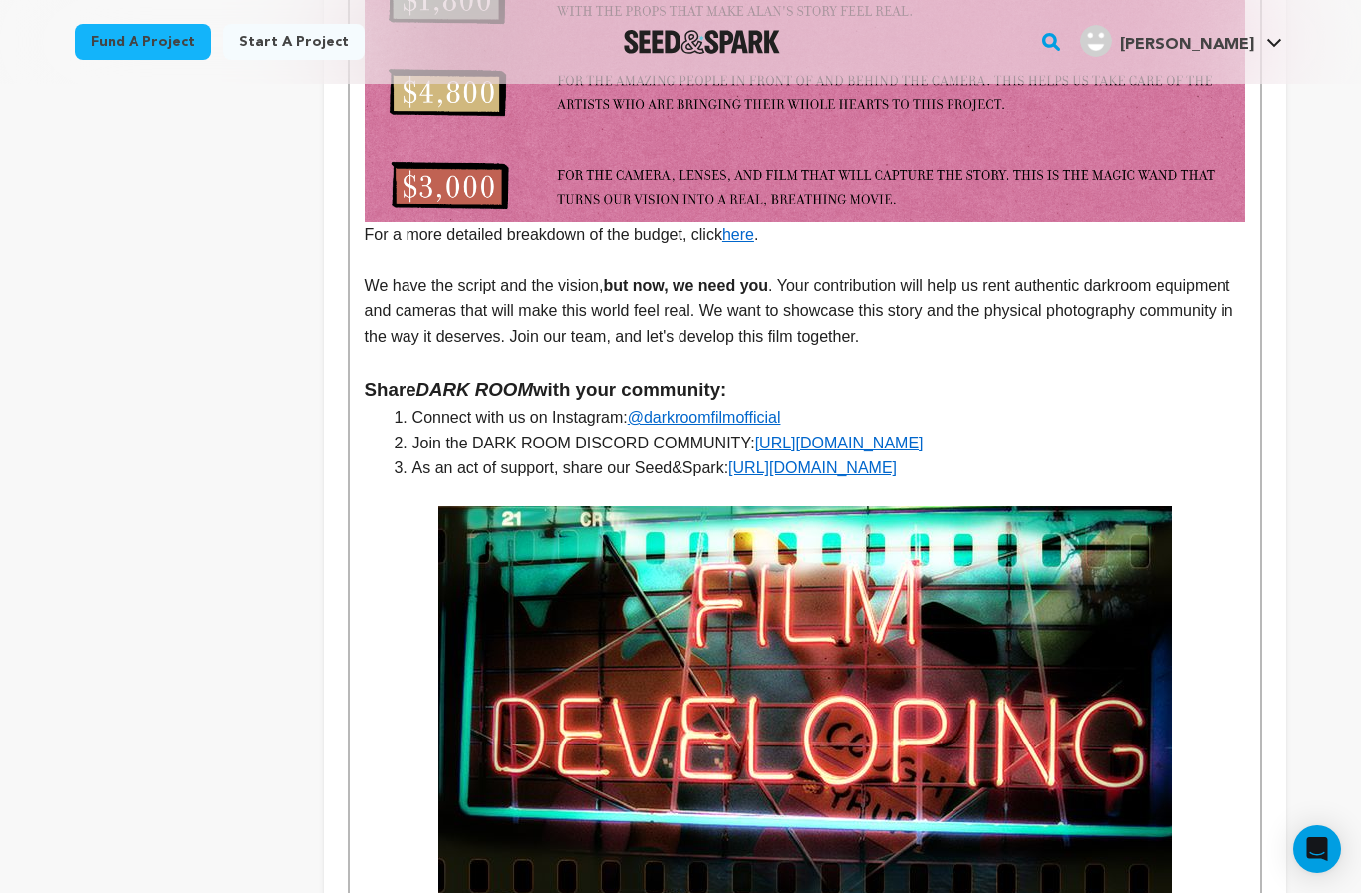
scroll to position [5680, 0]
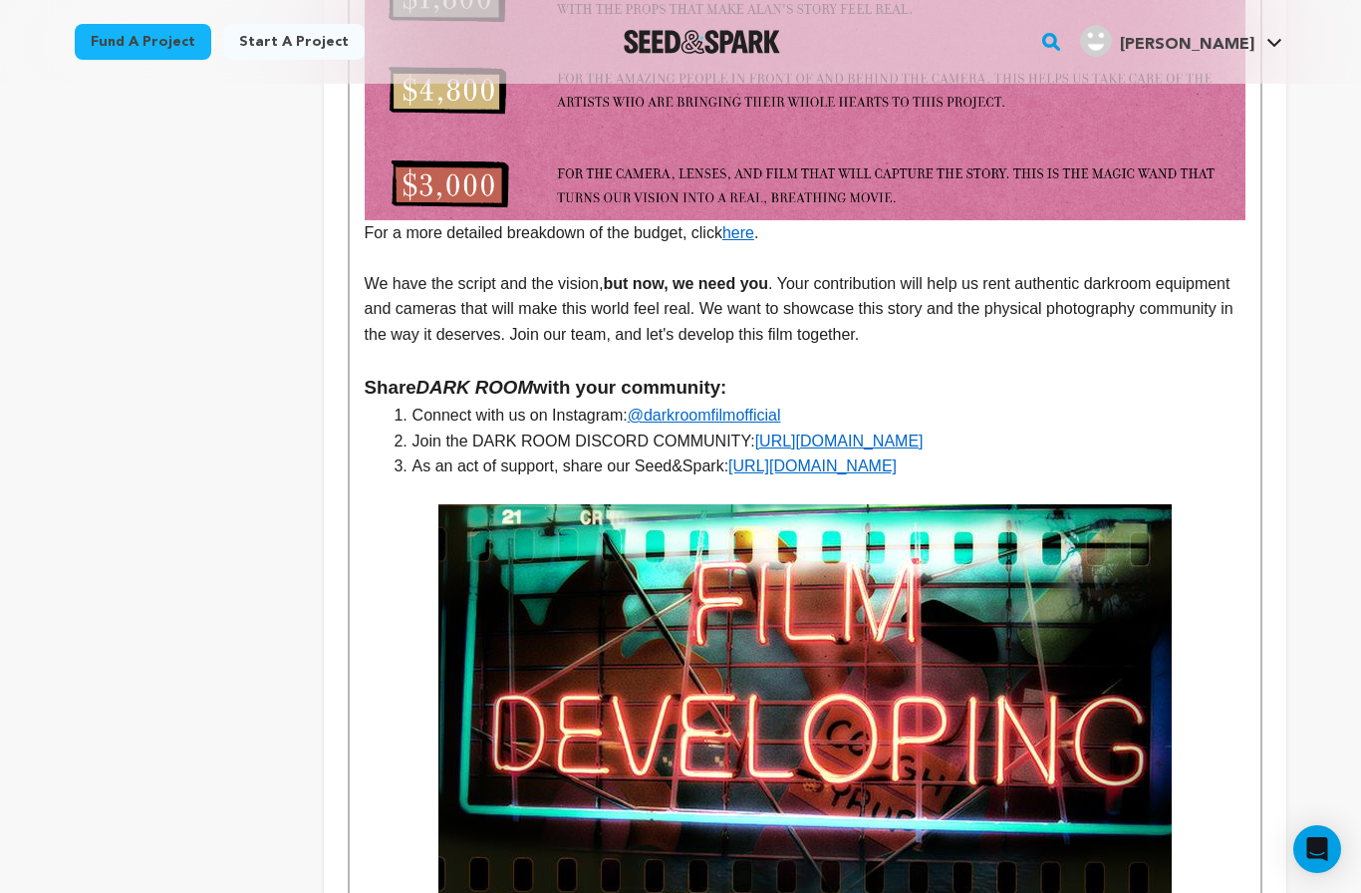
click at [900, 562] on img at bounding box center [804, 711] width 733 height 414
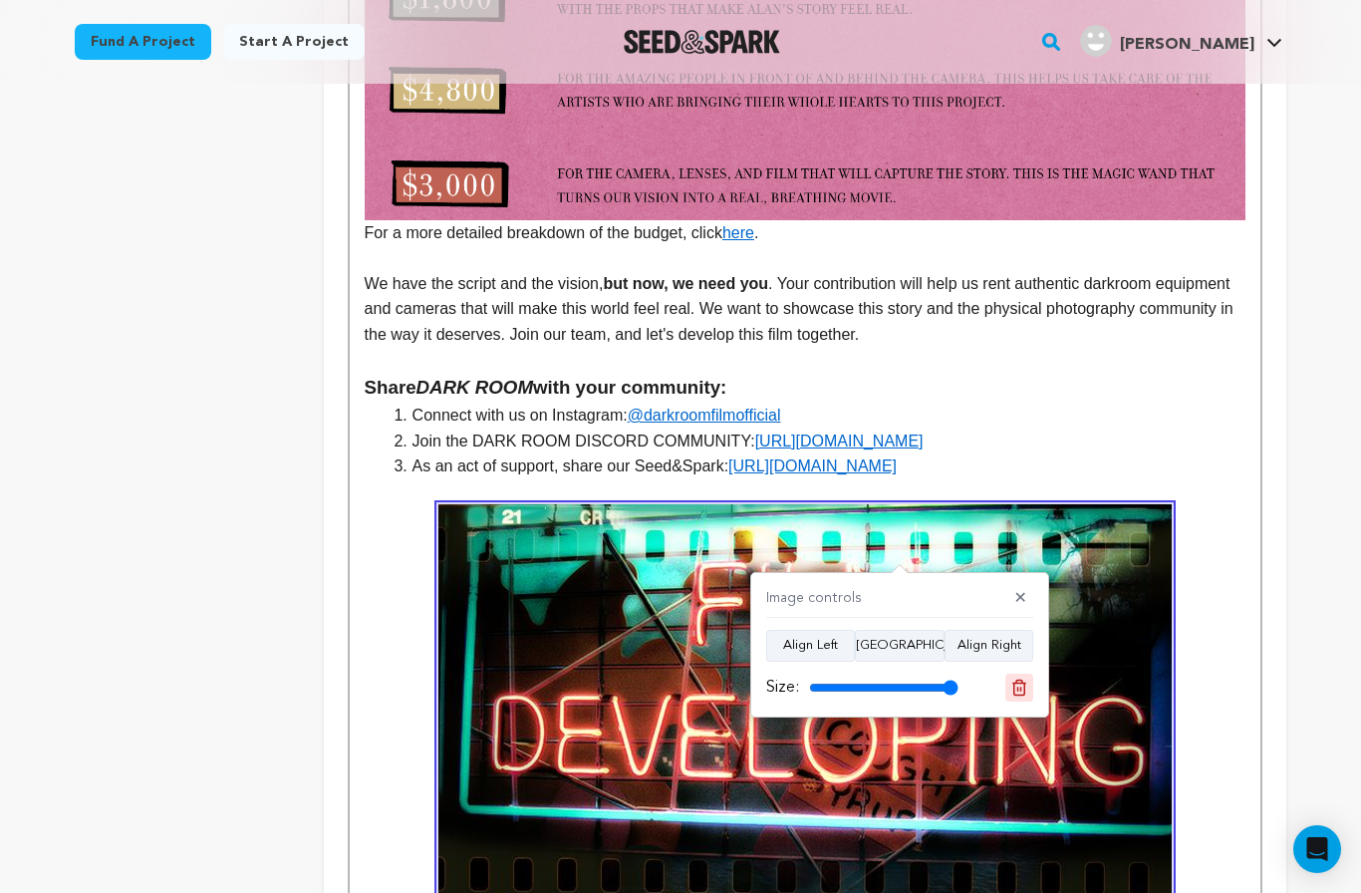
click at [1017, 687] on icon at bounding box center [1020, 688] width 18 height 18
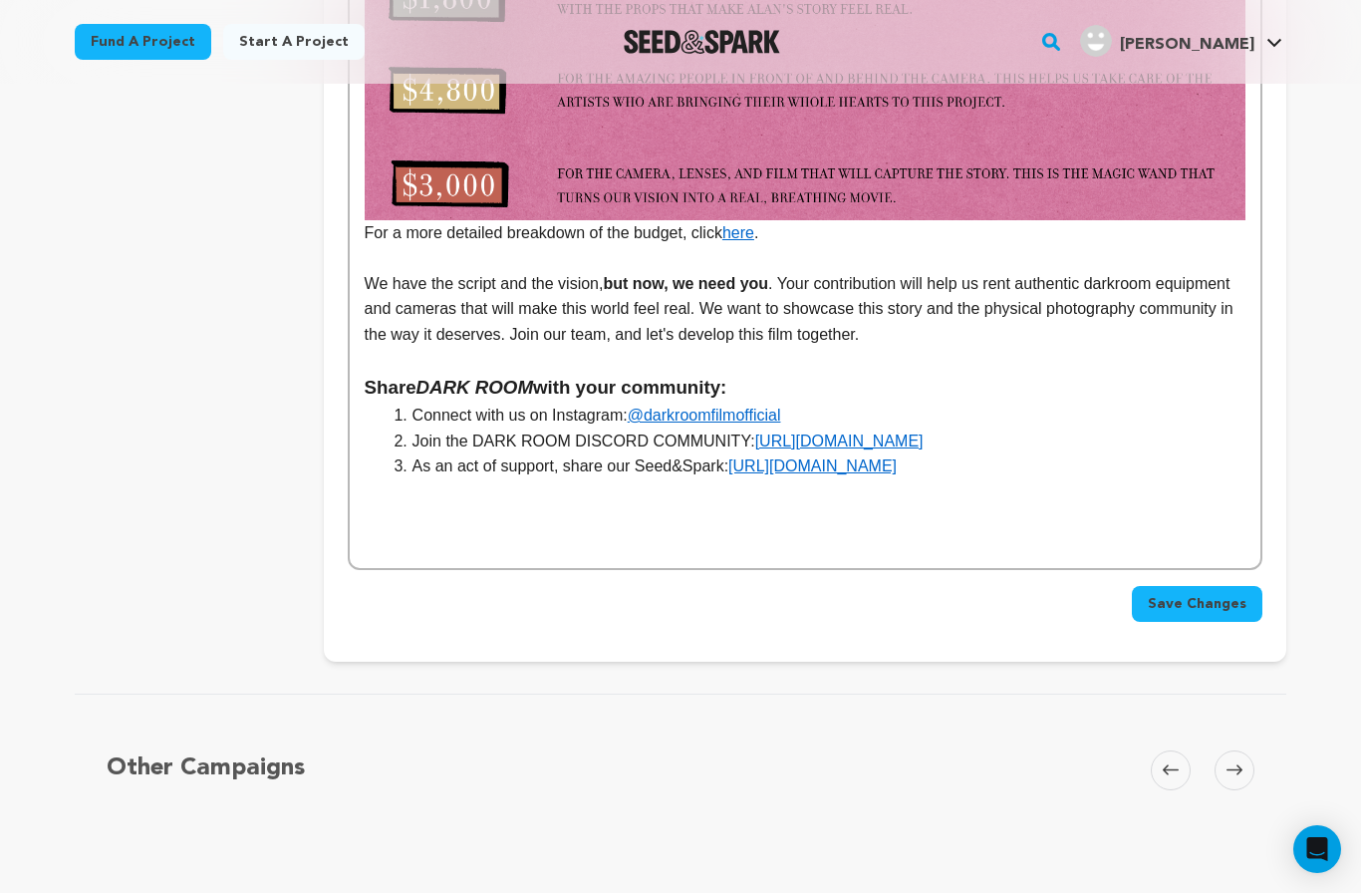
click at [915, 504] on p at bounding box center [805, 517] width 881 height 26
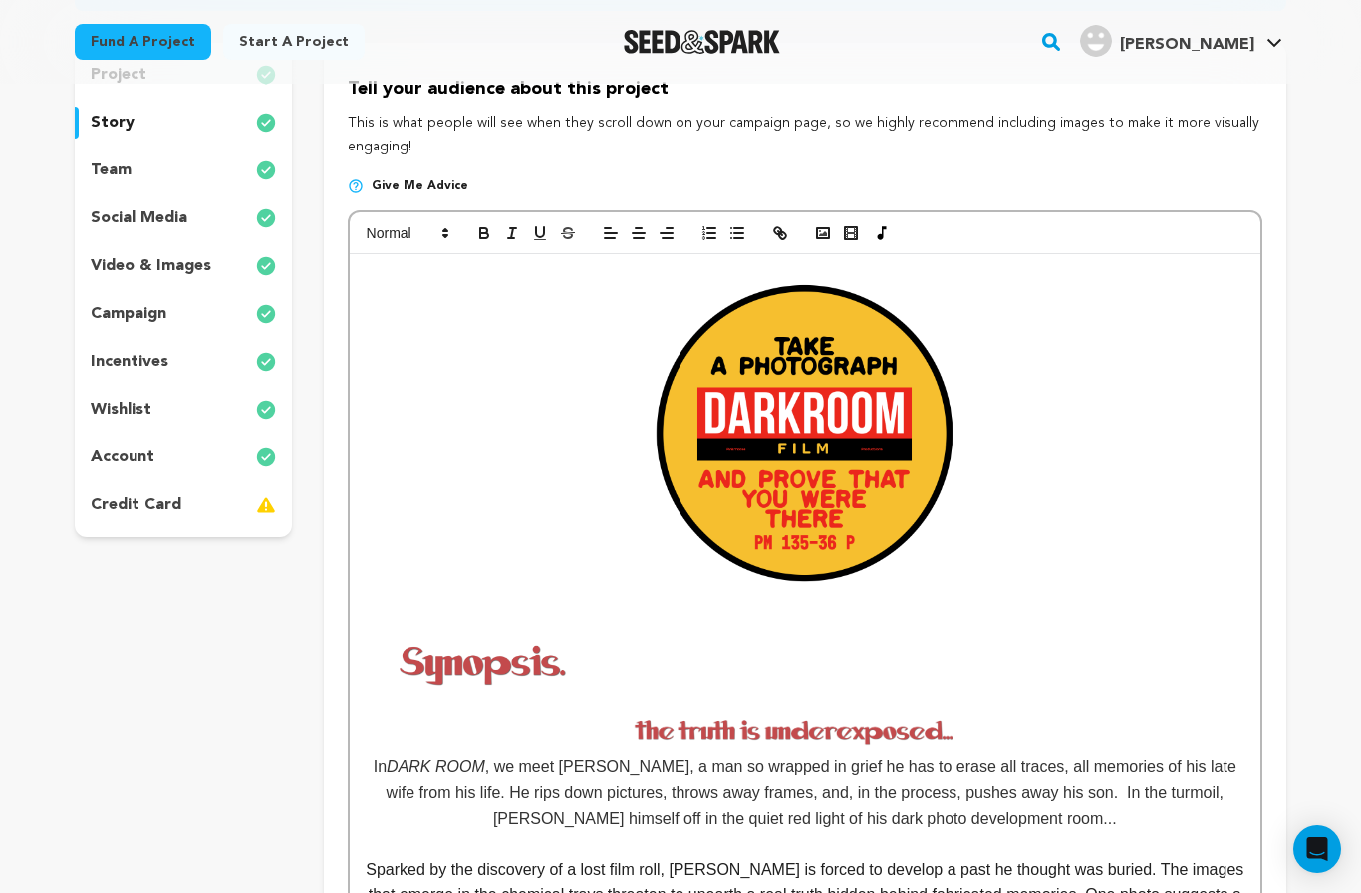
scroll to position [0, 0]
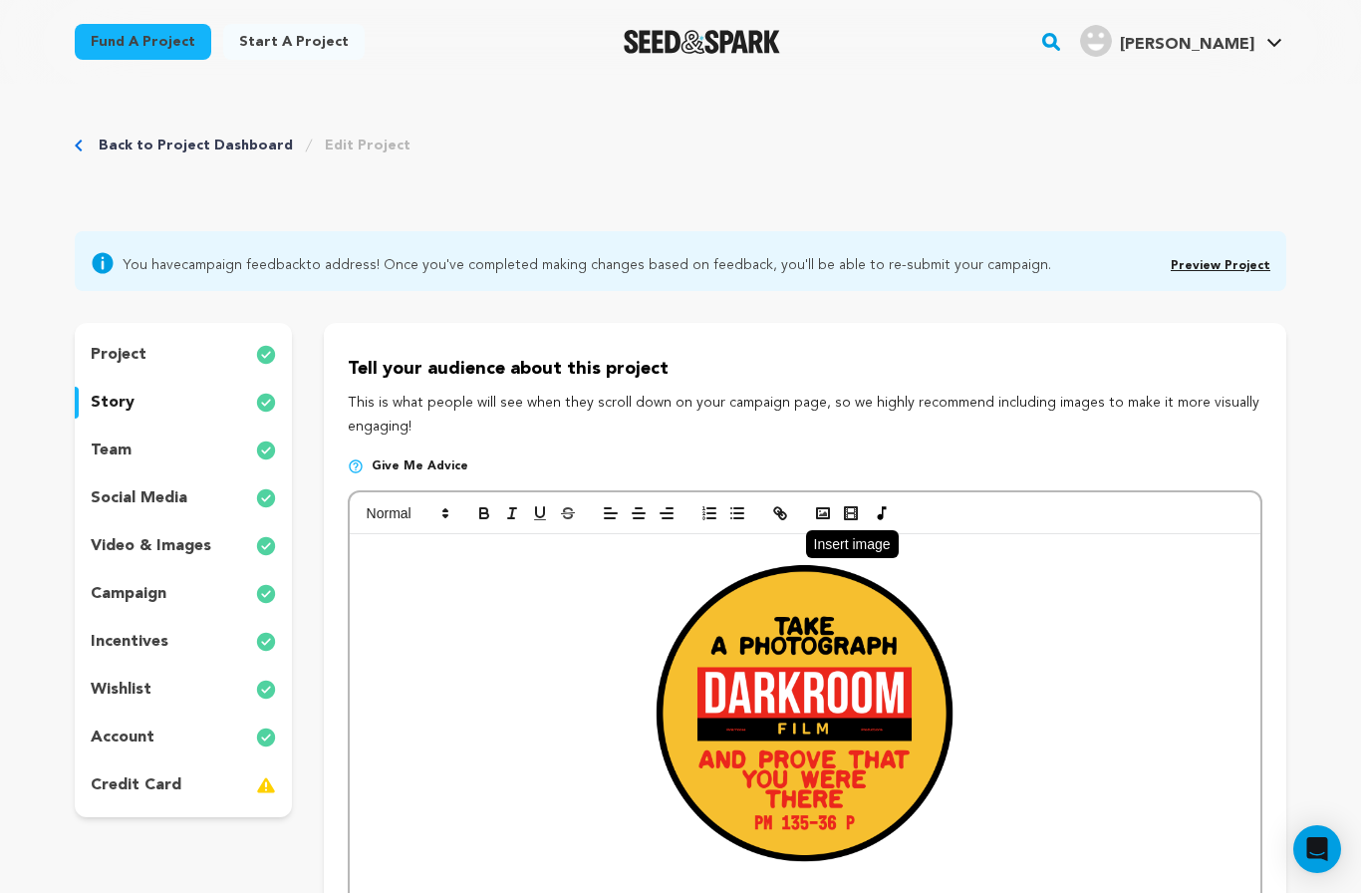
click at [820, 510] on circle "button" at bounding box center [820, 511] width 2 height 2
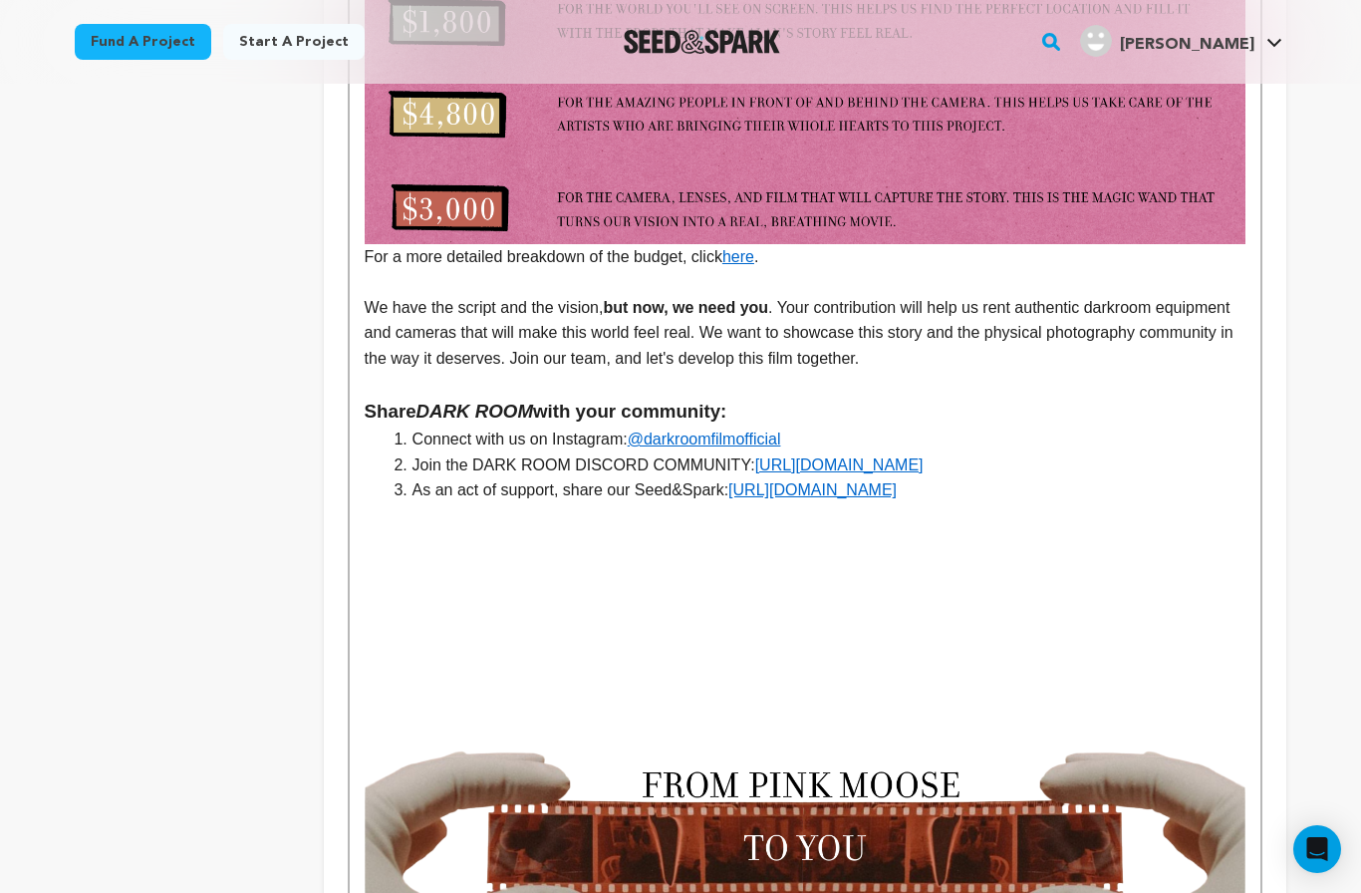
click at [858, 528] on img at bounding box center [805, 758] width 881 height 460
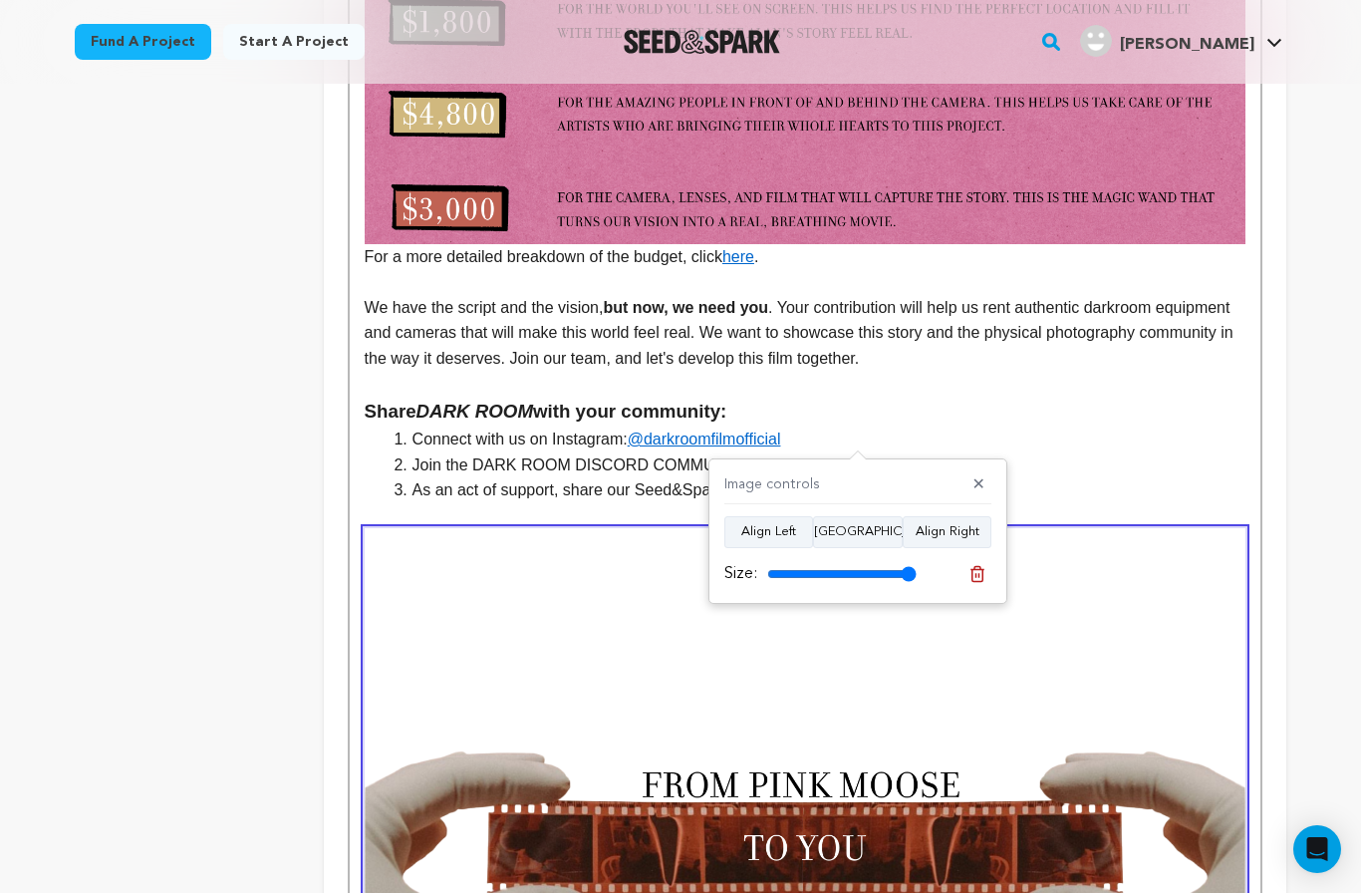
click at [1215, 397] on h3 "Share DARK ROOM with your community:" at bounding box center [805, 412] width 881 height 30
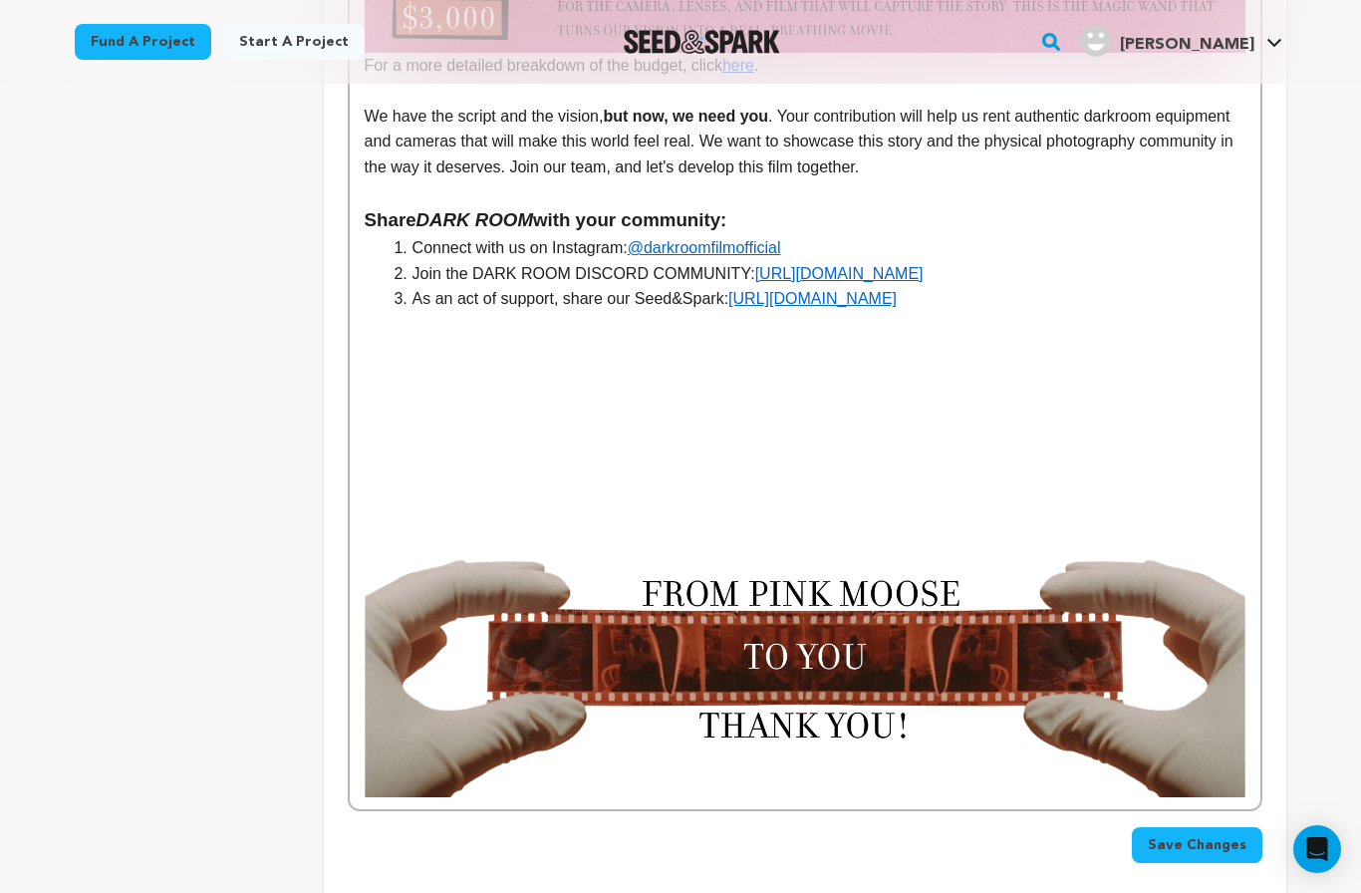
scroll to position [5843, 0]
